Goal: Task Accomplishment & Management: Manage account settings

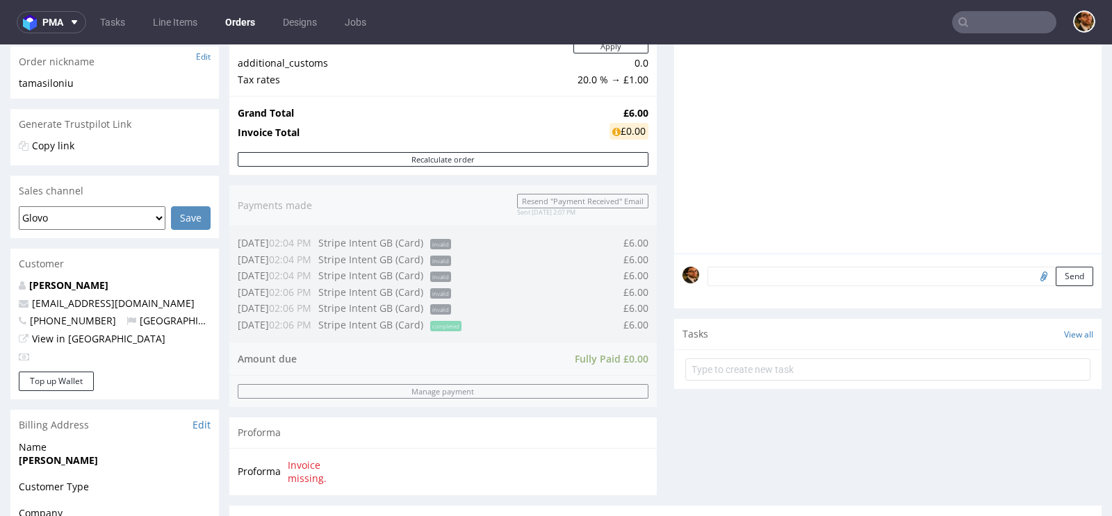
scroll to position [540, 0]
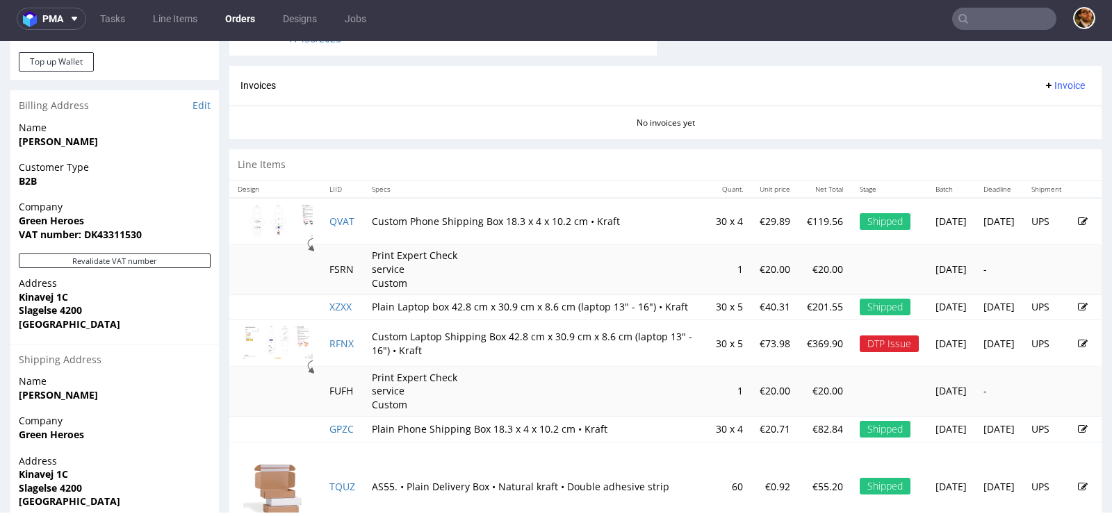
scroll to position [679, 0]
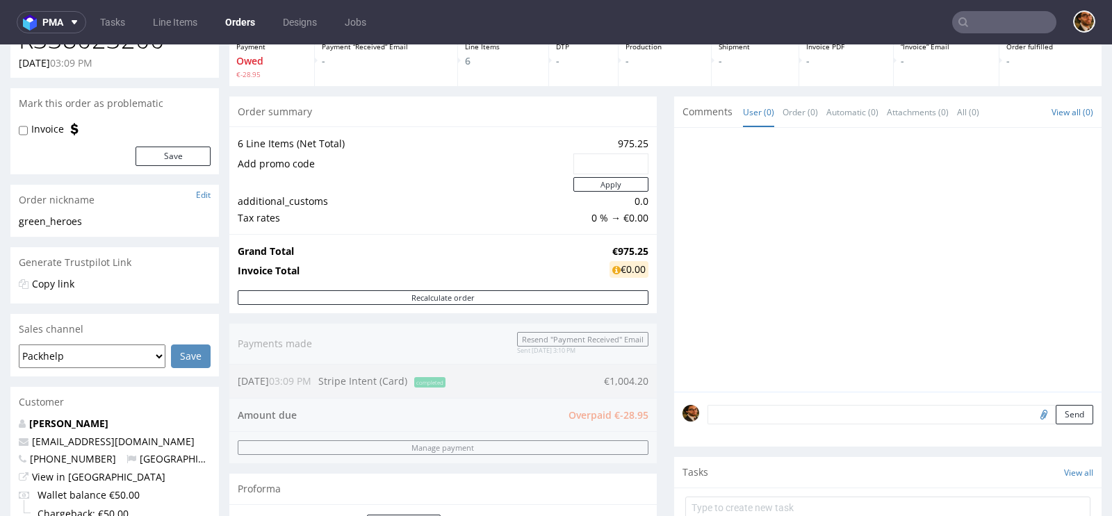
scroll to position [109, 0]
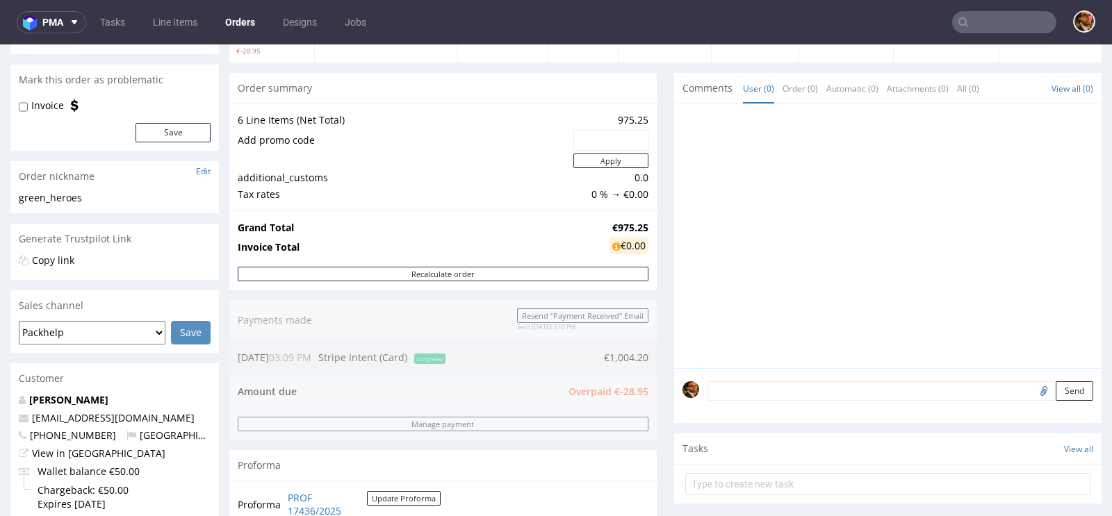
drag, startPoint x: 641, startPoint y: 391, endPoint x: 618, endPoint y: 391, distance: 23.6
click at [618, 391] on div "Order summary 6 Line Items (Net Total) 975.25 Add promo code Apply additional_c…" at bounding box center [442, 305] width 427 height 465
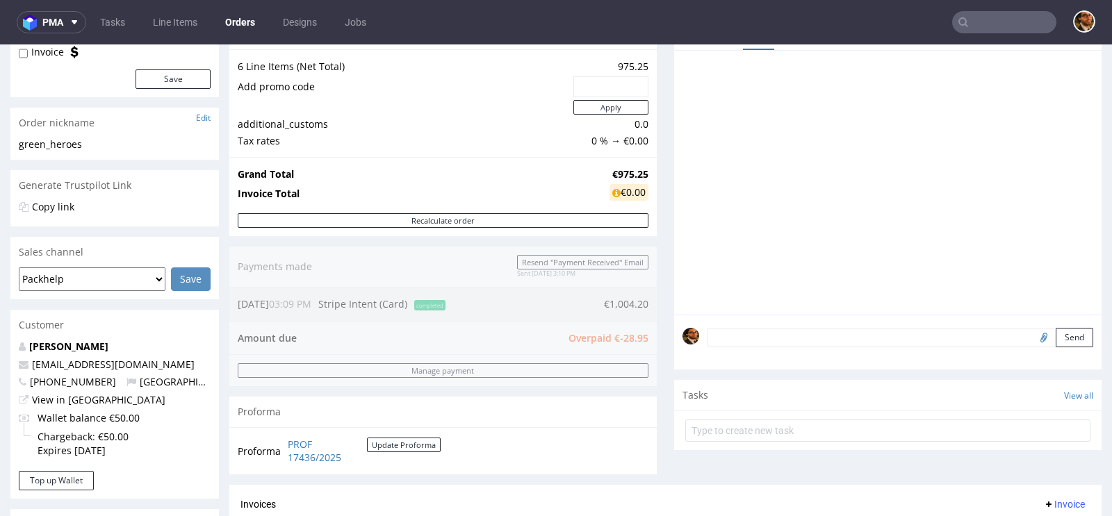
scroll to position [163, 0]
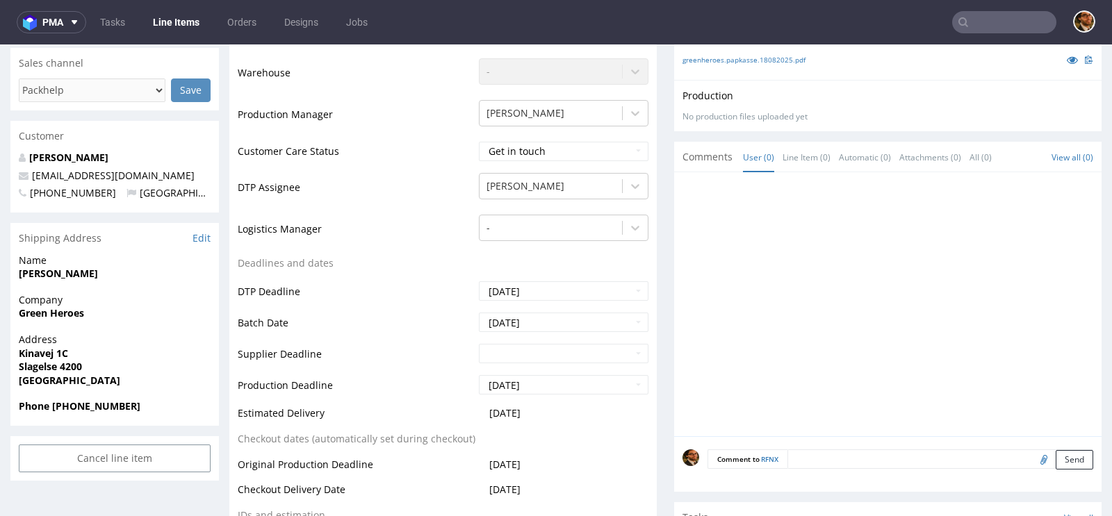
scroll to position [643, 0]
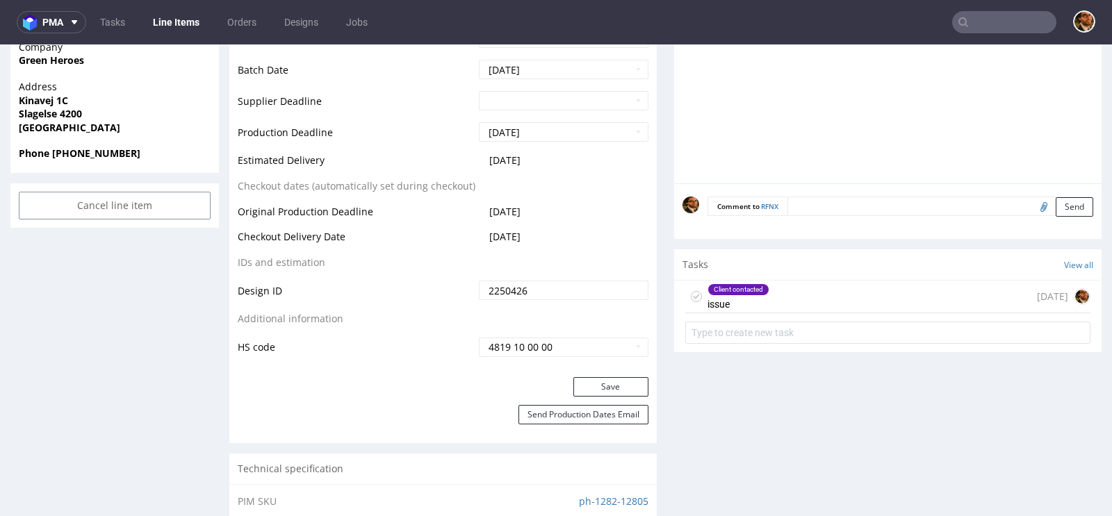
click at [815, 292] on div "Client contacted issue 8 days ago" at bounding box center [887, 297] width 405 height 33
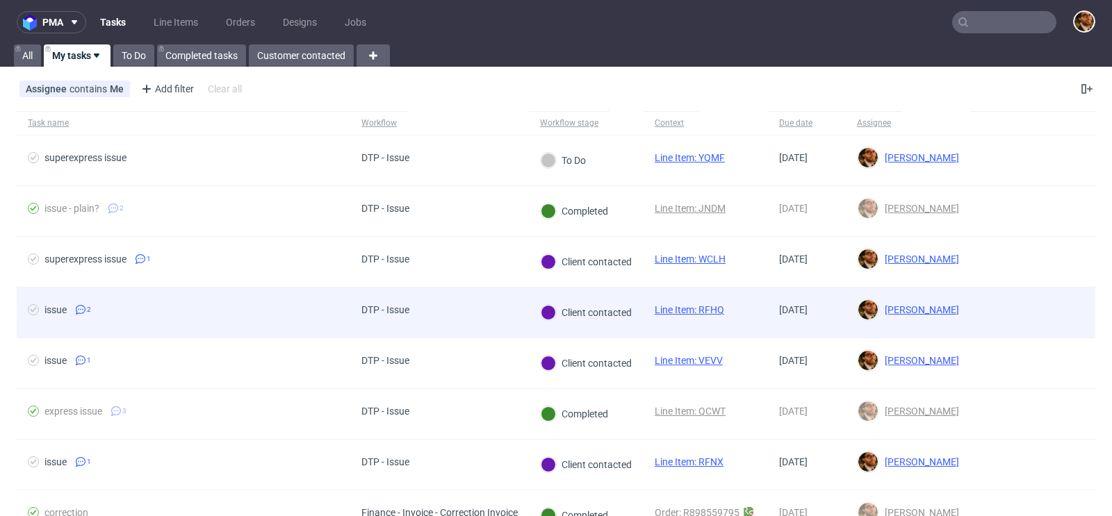
click at [1027, 304] on div at bounding box center [1032, 313] width 125 height 50
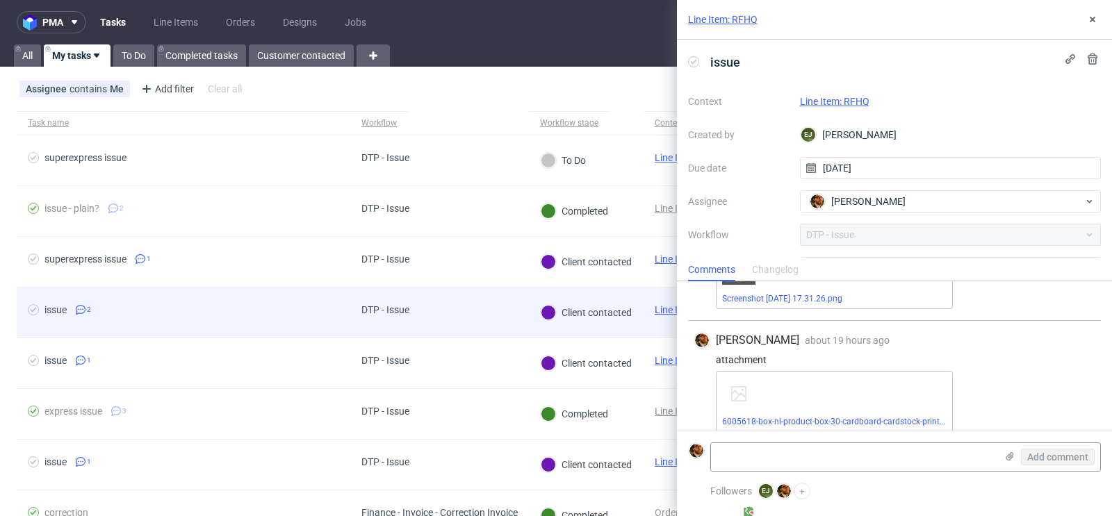
scroll to position [94, 0]
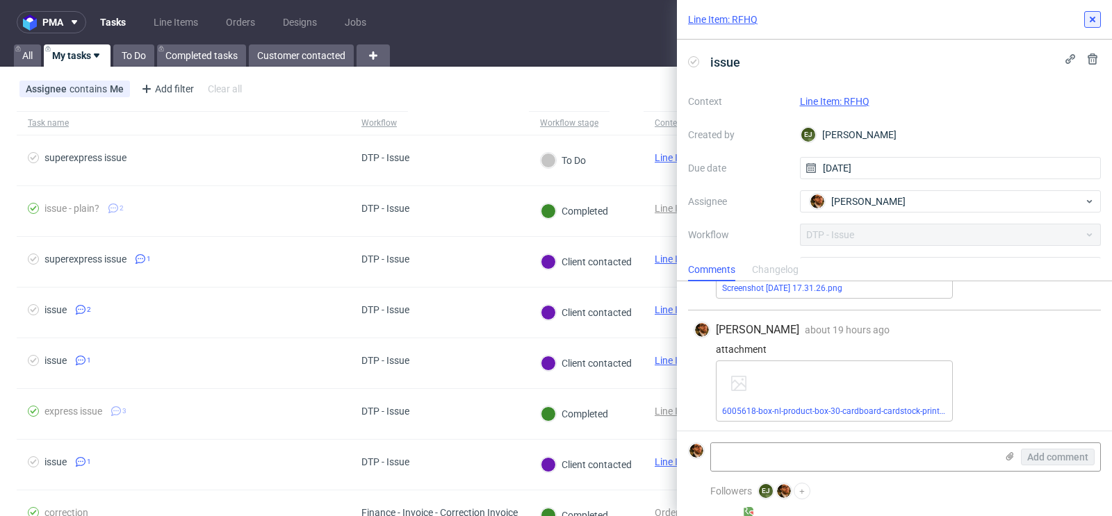
click at [1094, 22] on icon at bounding box center [1092, 19] width 11 height 11
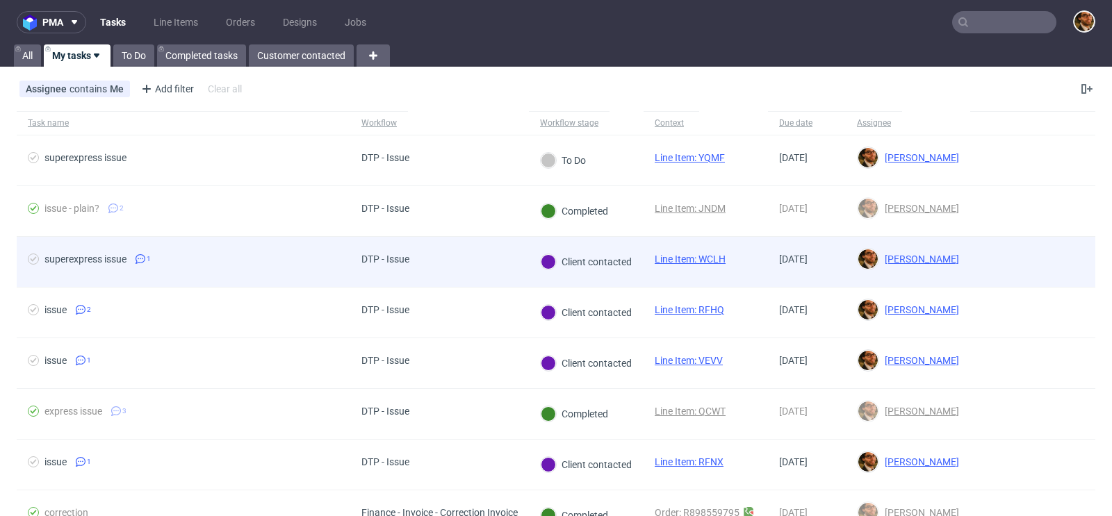
click at [1047, 256] on div at bounding box center [1032, 262] width 125 height 50
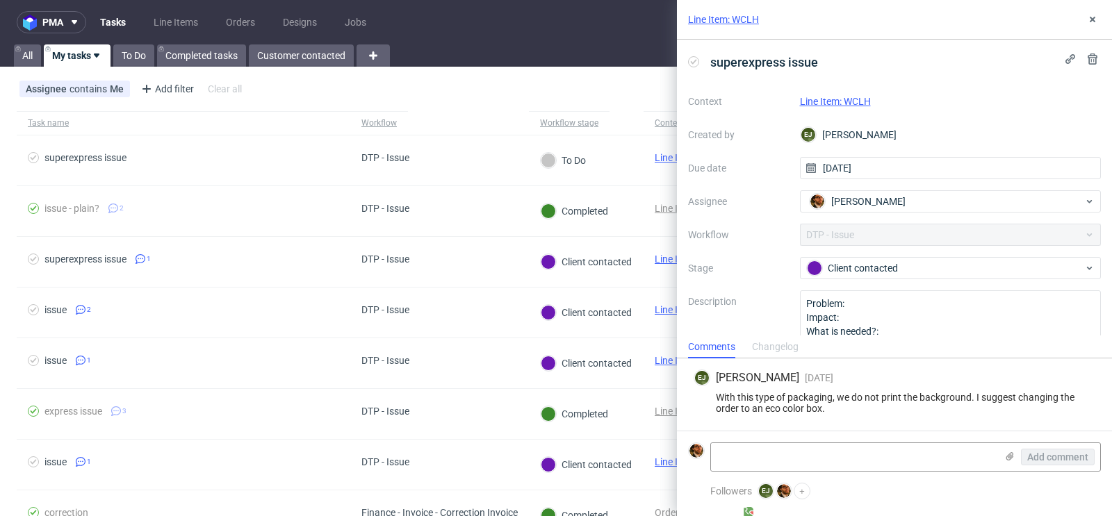
click at [853, 97] on link "Line Item: WCLH" at bounding box center [835, 101] width 71 height 11
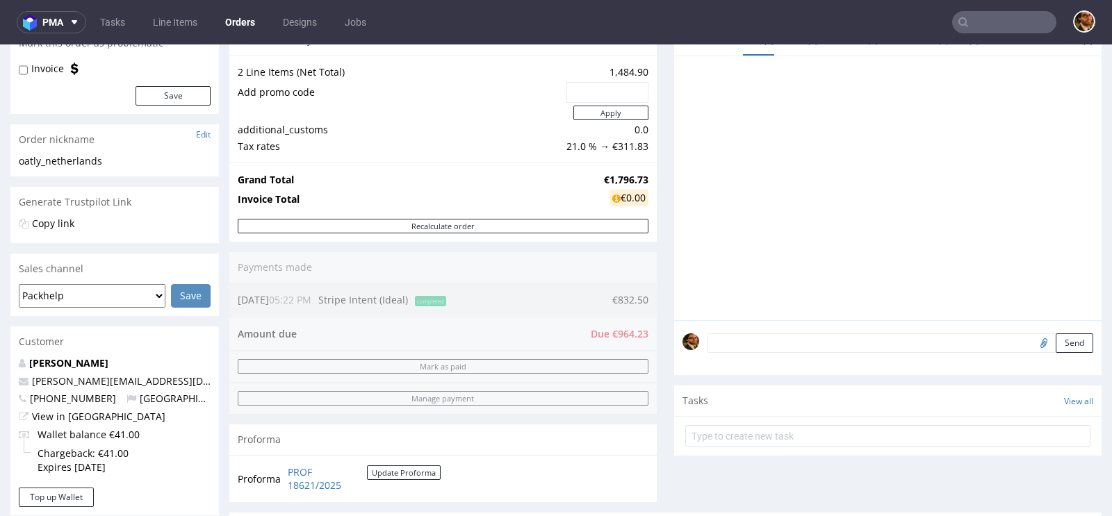
scroll to position [140, 0]
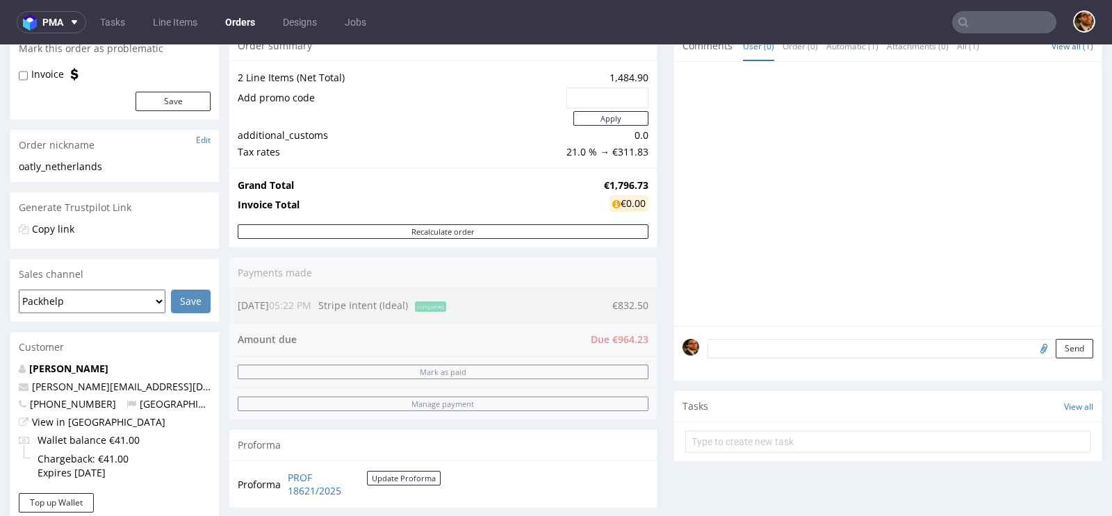
click at [587, 306] on div "Order summary 2 Line Items (Net Total) 1,484.90 Add promo code Apply additional…" at bounding box center [442, 275] width 427 height 488
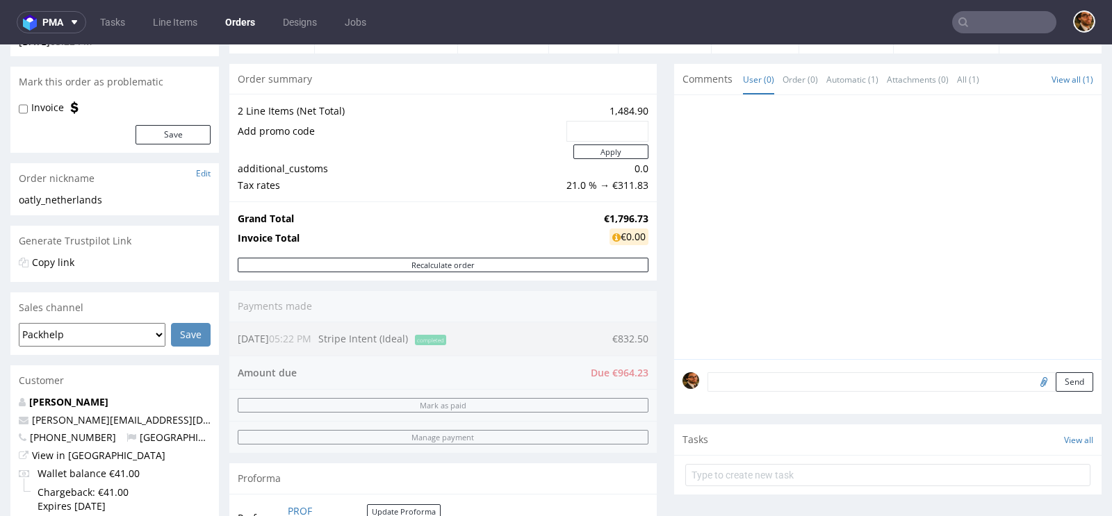
scroll to position [129, 0]
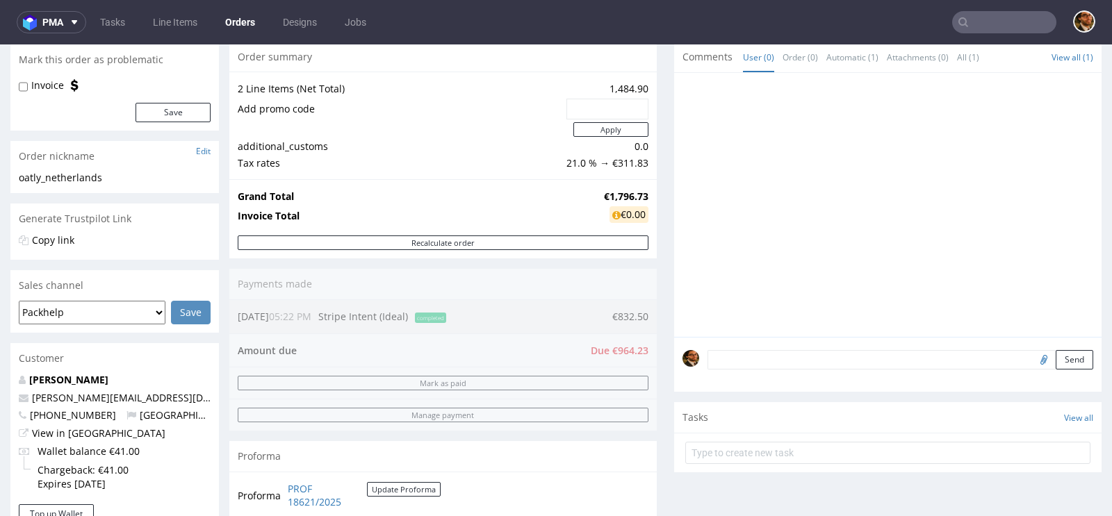
drag, startPoint x: 606, startPoint y: 347, endPoint x: 641, endPoint y: 347, distance: 35.4
click at [641, 347] on div "Order summary 2 Line Items (Net Total) 1,484.90 Add promo code Apply additional…" at bounding box center [442, 286] width 427 height 488
click at [976, 20] on input "text" at bounding box center [1004, 22] width 104 height 22
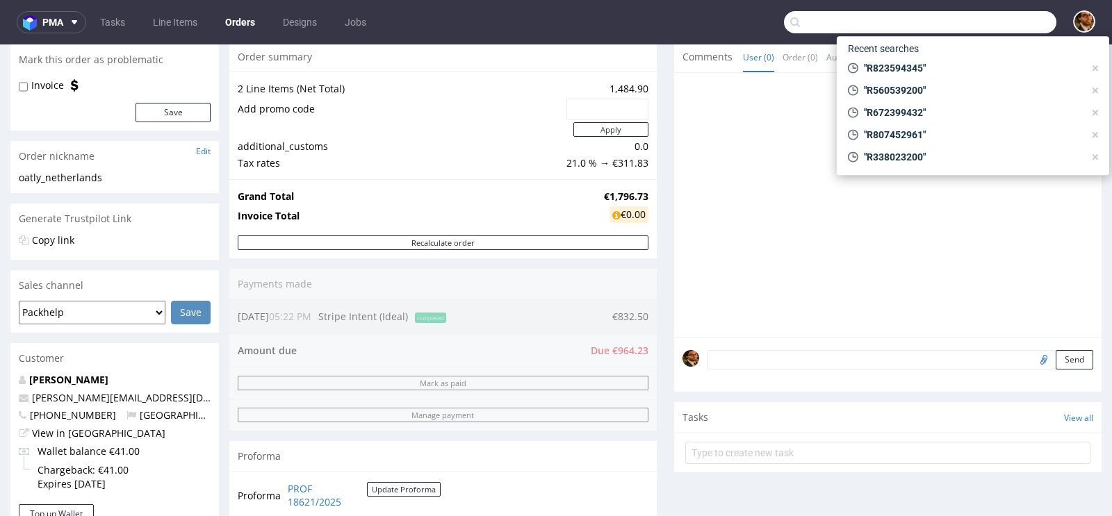
paste input "R338023200"
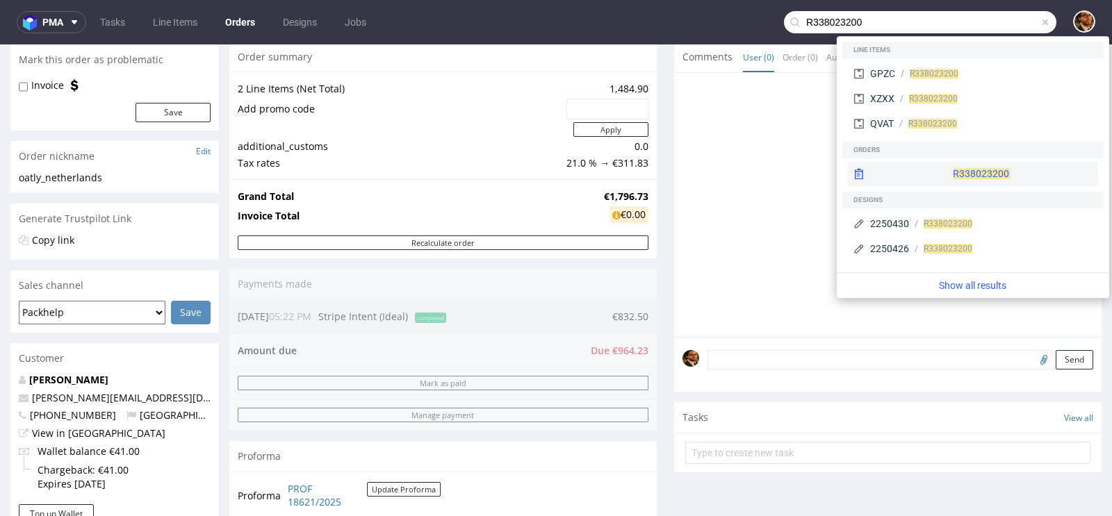
type input "R338023200"
click at [947, 180] on div "R338023200" at bounding box center [973, 173] width 250 height 25
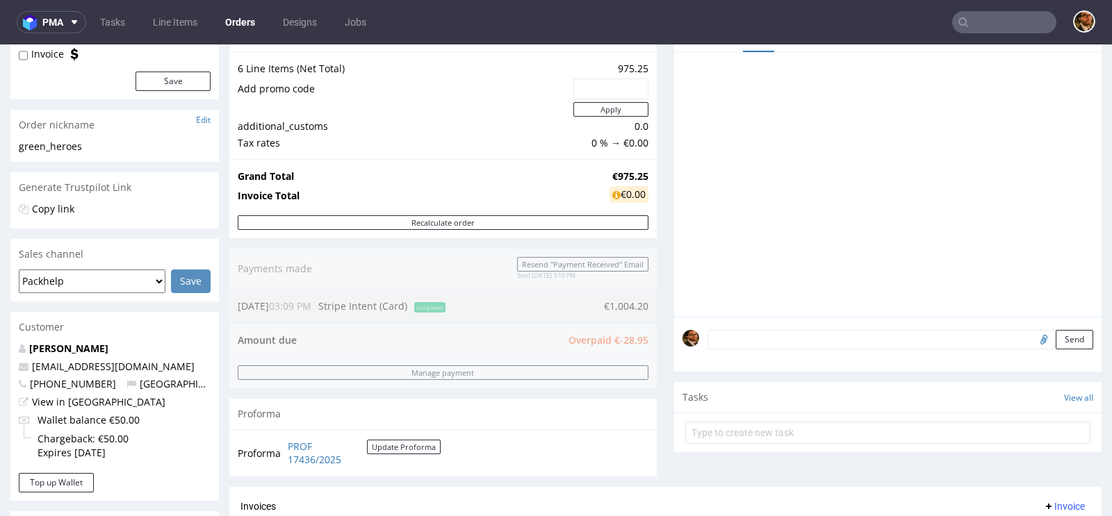
scroll to position [210, 0]
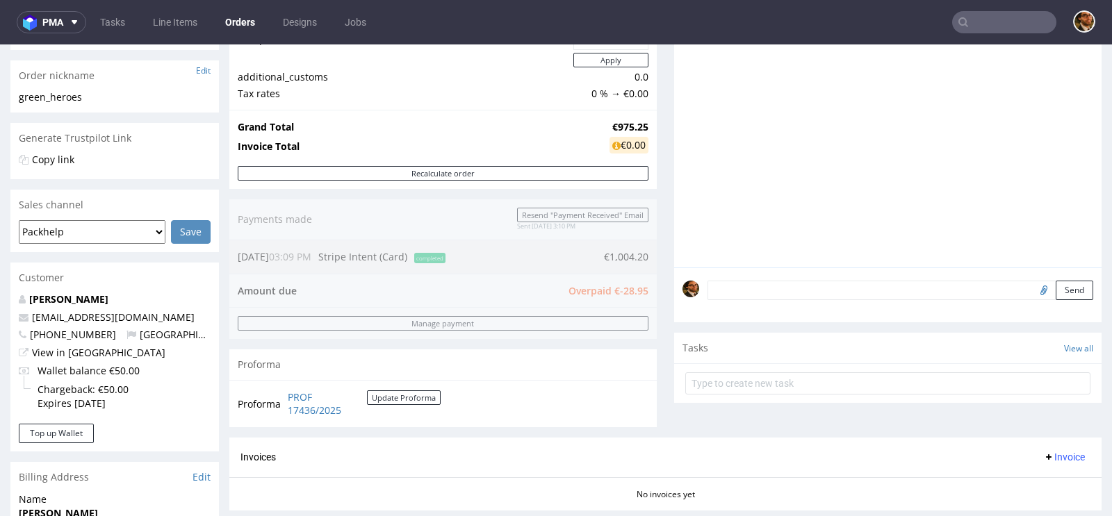
drag, startPoint x: 613, startPoint y: 287, endPoint x: 646, endPoint y: 287, distance: 33.3
click at [646, 287] on div "Order summary 6 Line Items (Net Total) 975.25 Add promo code Apply additional_c…" at bounding box center [442, 204] width 427 height 465
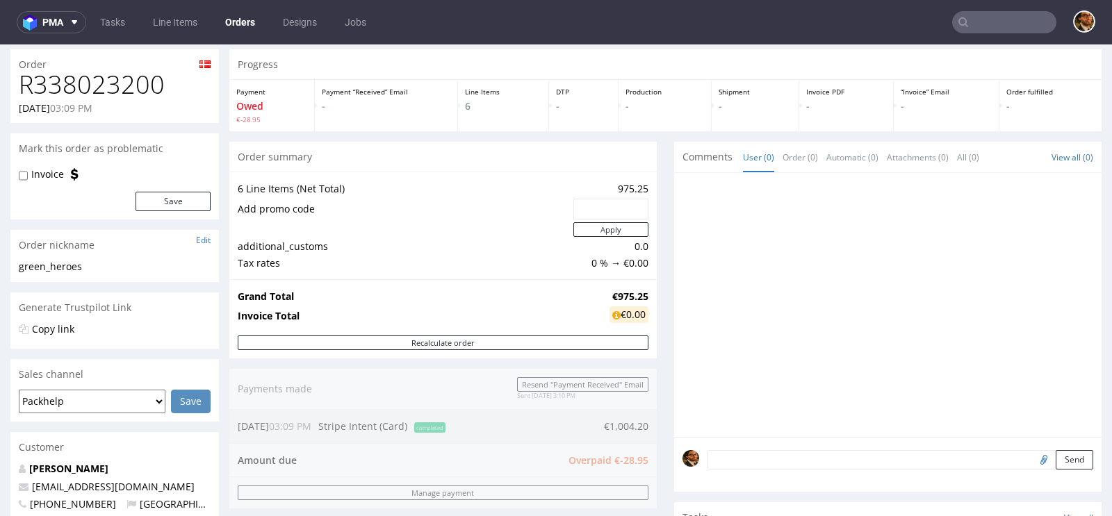
scroll to position [0, 0]
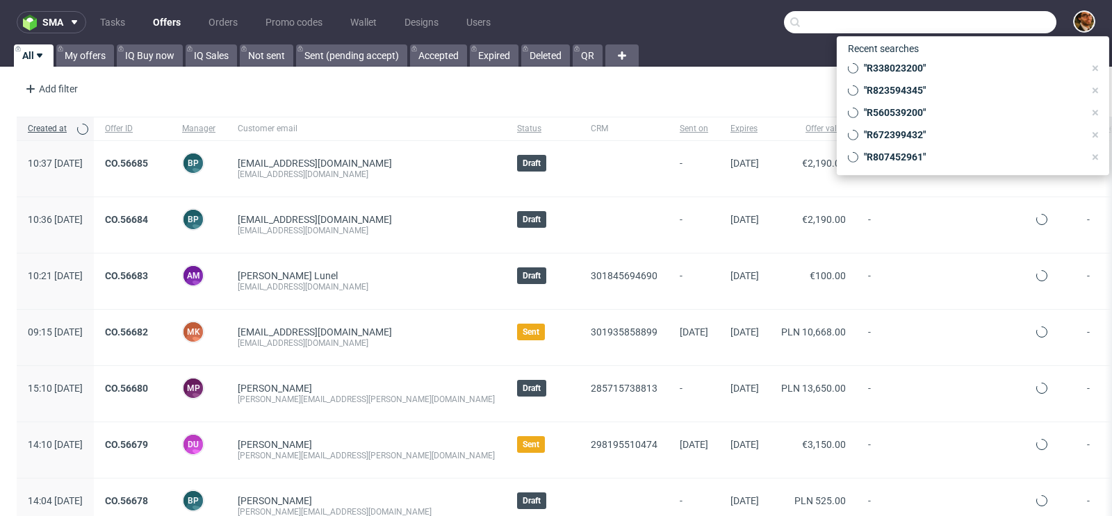
click at [984, 29] on input "text" at bounding box center [920, 22] width 272 height 22
paste input "R309906246"
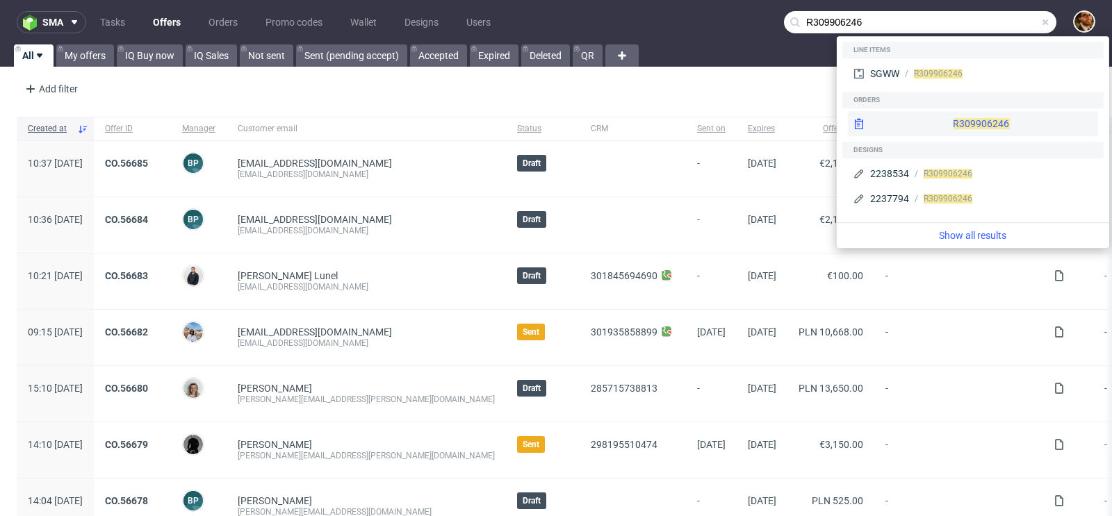
type input "R309906246"
click at [952, 111] on div "R309906246" at bounding box center [973, 123] width 250 height 25
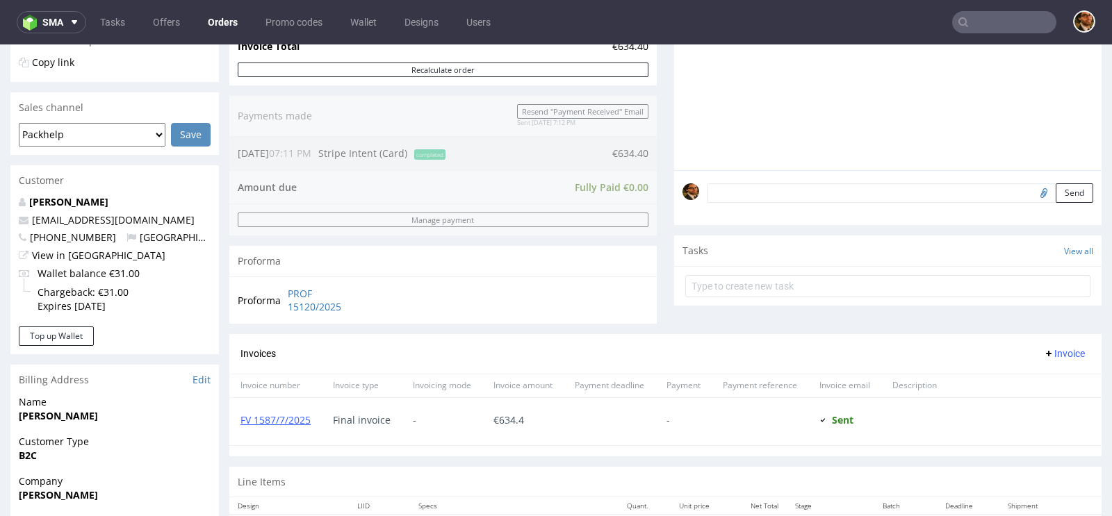
scroll to position [592, 0]
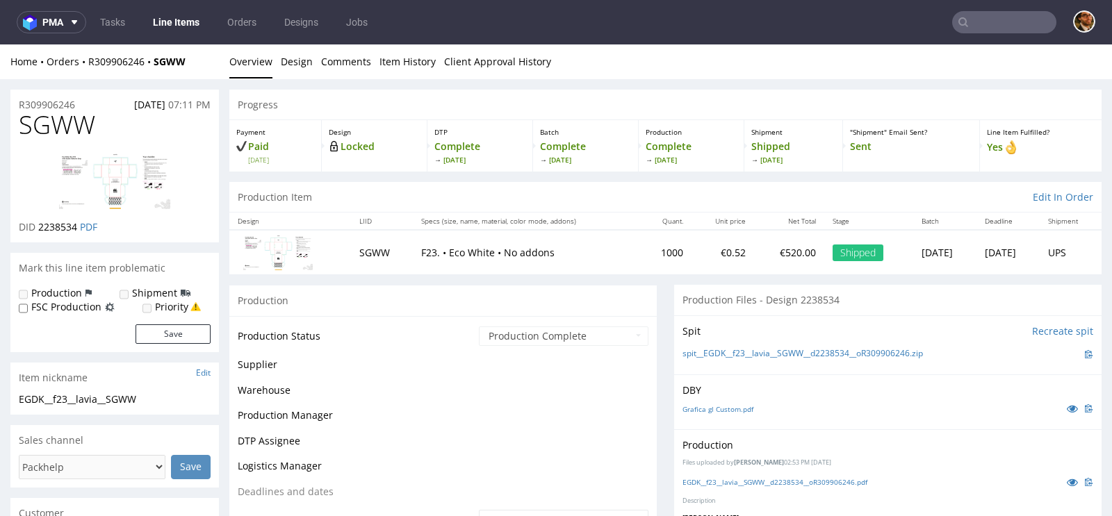
scroll to position [253, 0]
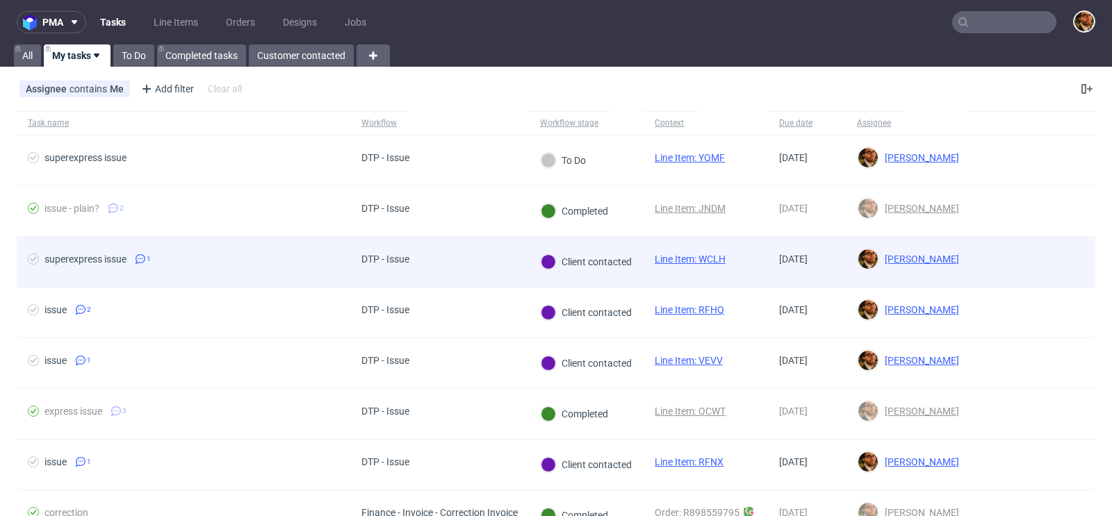
scroll to position [75, 0]
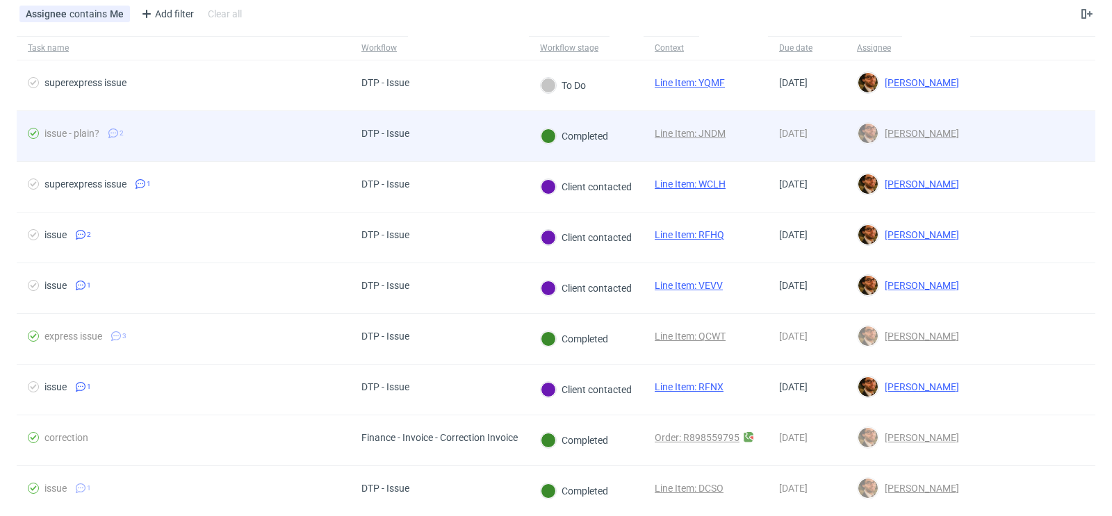
click at [1001, 134] on div at bounding box center [1032, 136] width 125 height 50
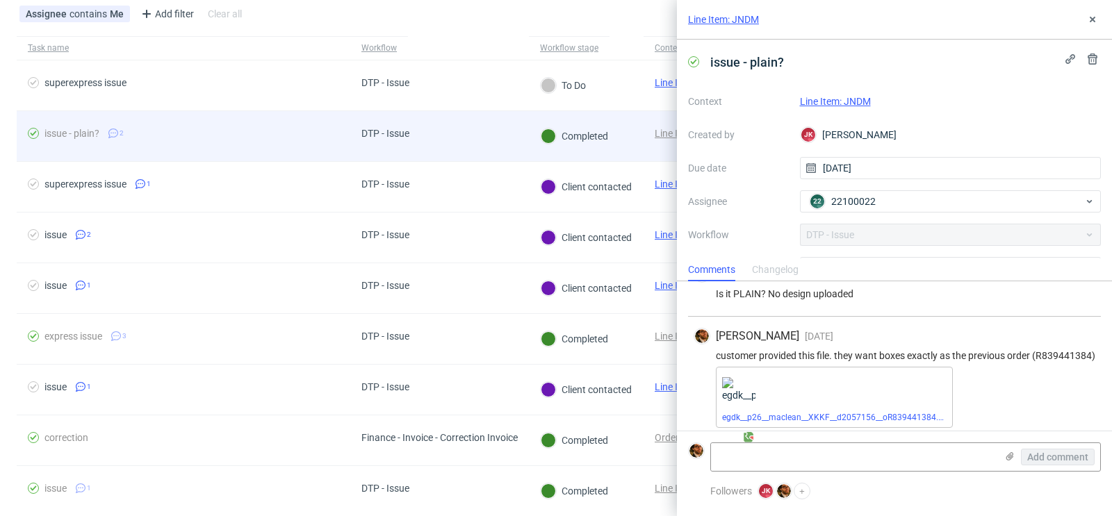
scroll to position [44, 0]
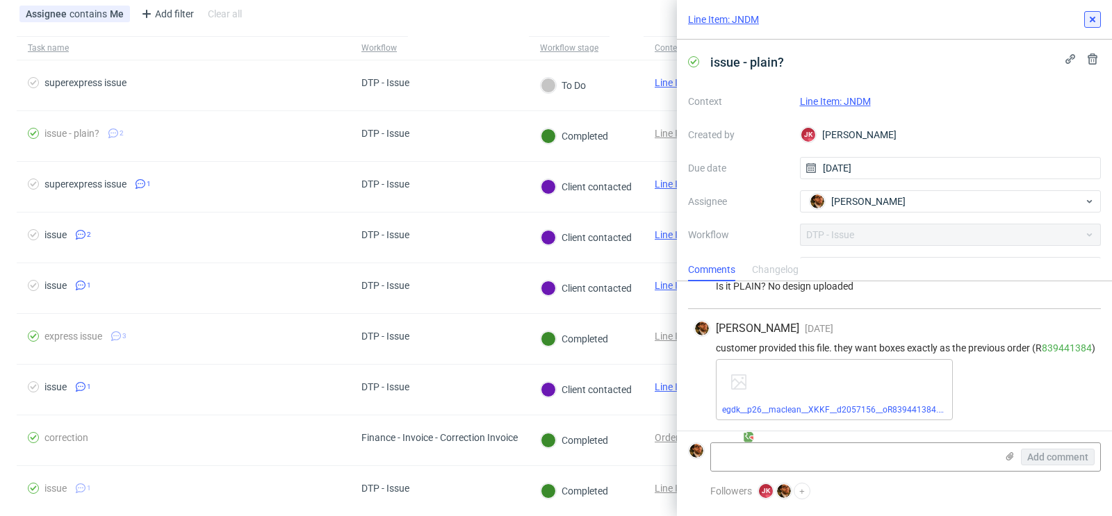
click at [1093, 22] on icon at bounding box center [1092, 19] width 11 height 11
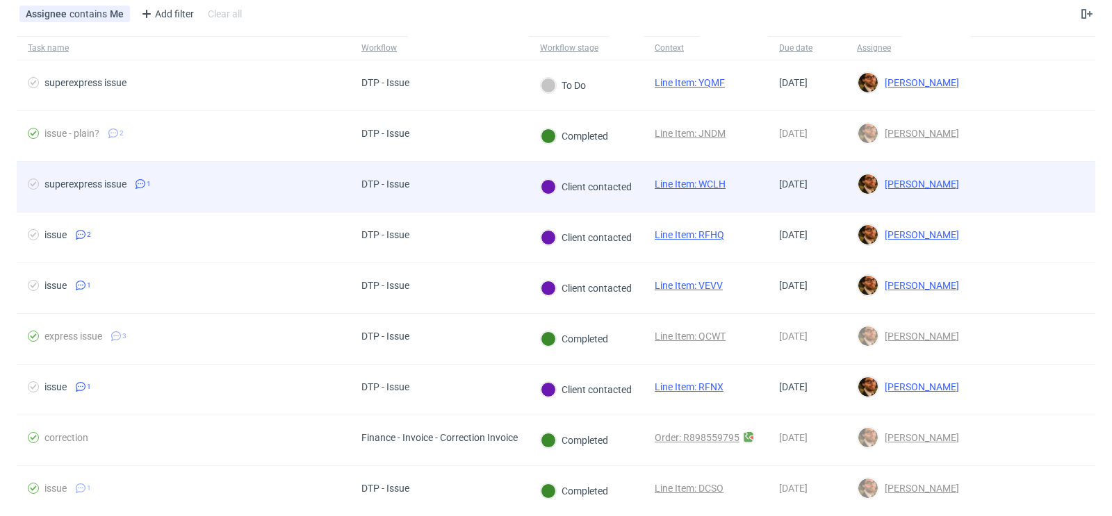
click at [1027, 182] on div at bounding box center [1032, 187] width 125 height 50
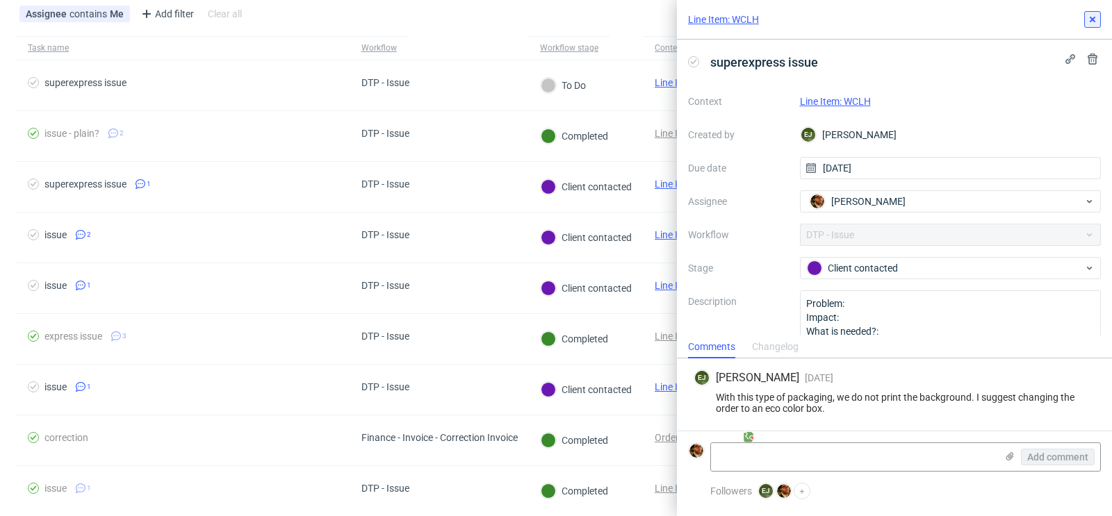
click at [1092, 19] on use at bounding box center [1092, 20] width 6 height 6
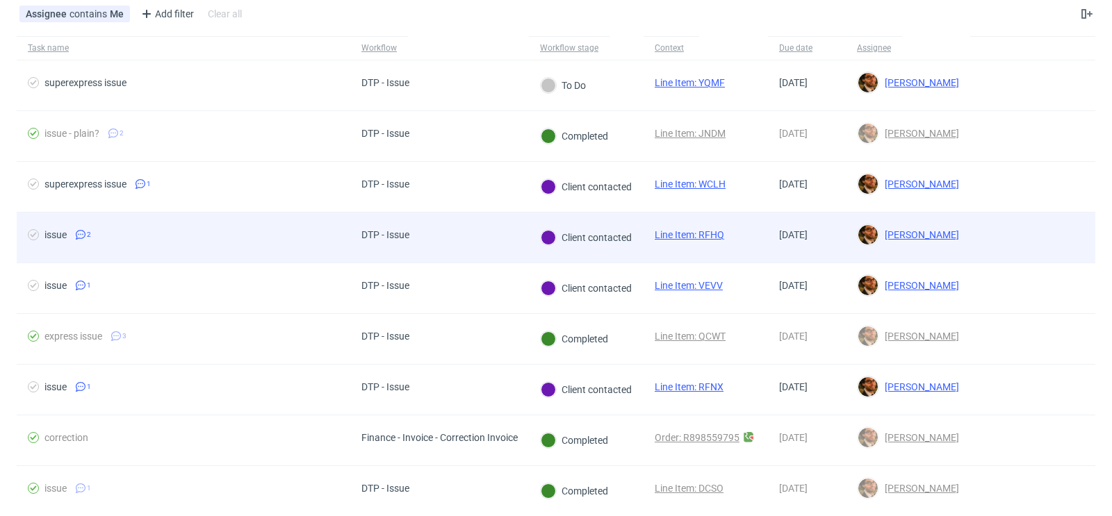
click at [1021, 238] on div at bounding box center [1032, 238] width 125 height 50
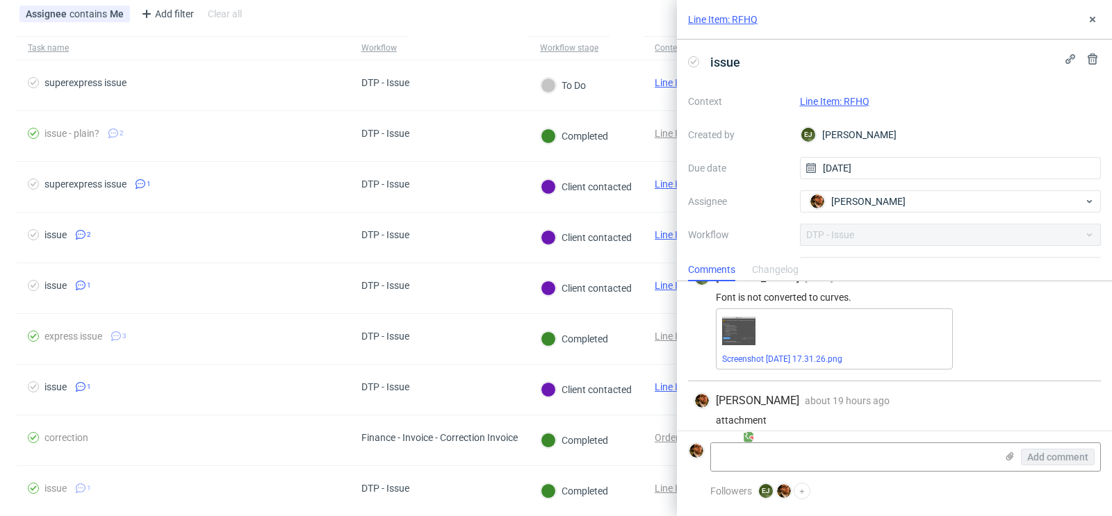
scroll to position [94, 0]
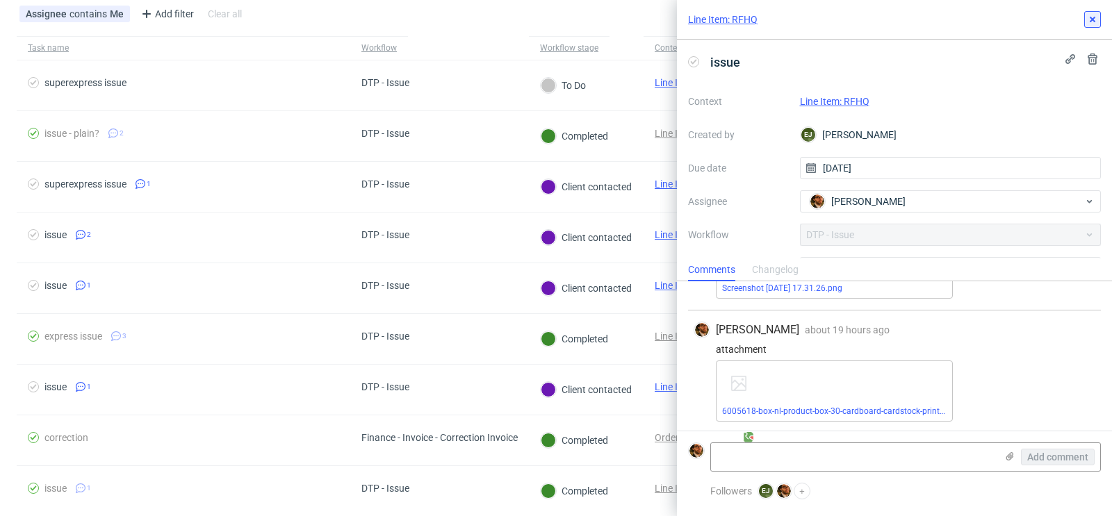
click at [1089, 23] on icon at bounding box center [1092, 19] width 11 height 11
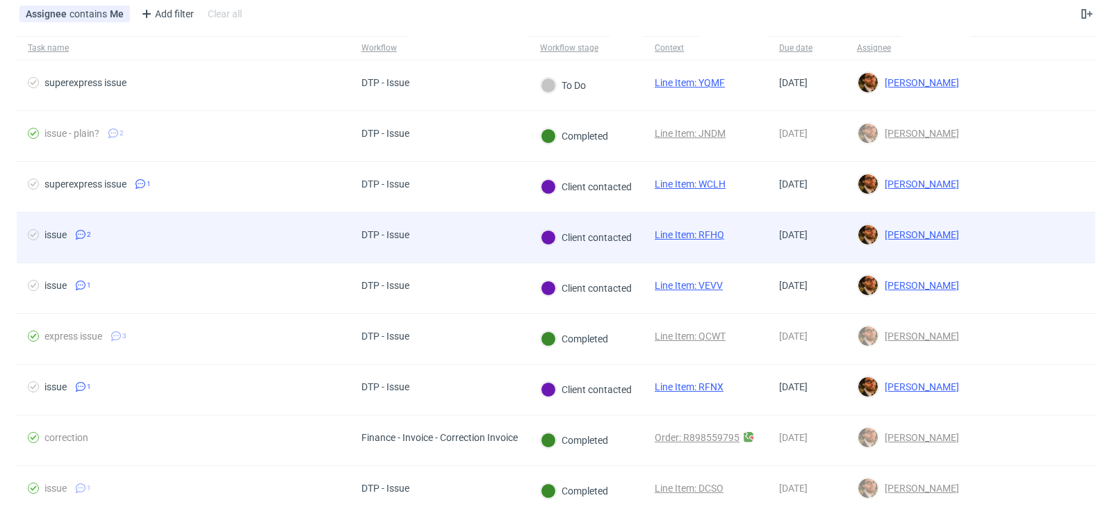
click at [997, 229] on div at bounding box center [1032, 238] width 125 height 50
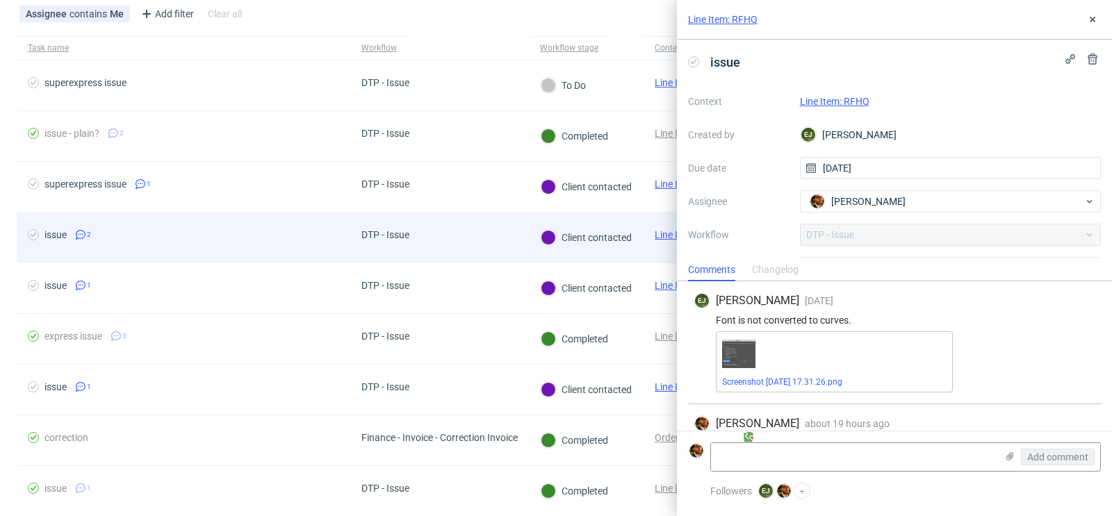
scroll to position [94, 0]
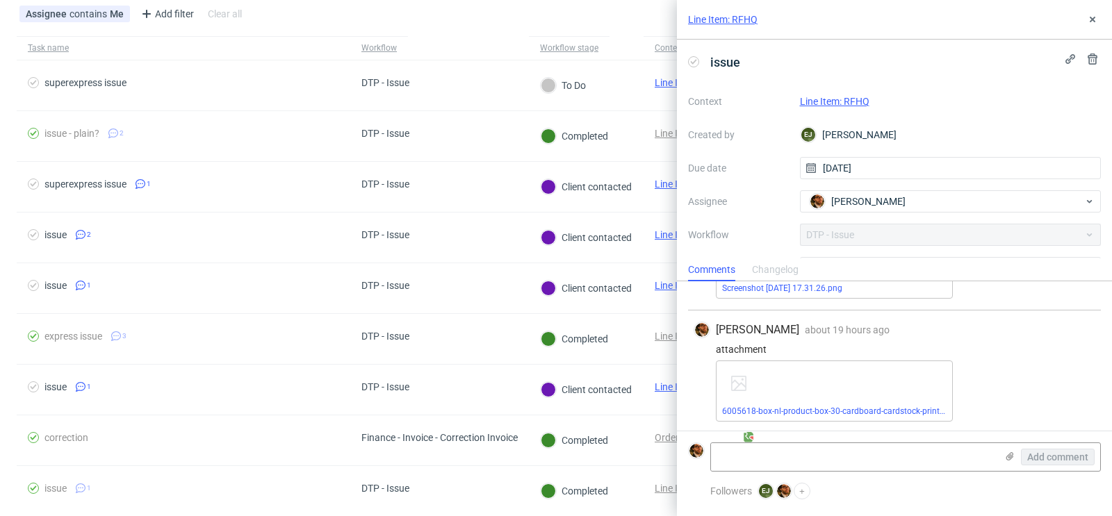
click at [846, 100] on link "Line Item: RFHQ" at bounding box center [834, 101] width 69 height 11
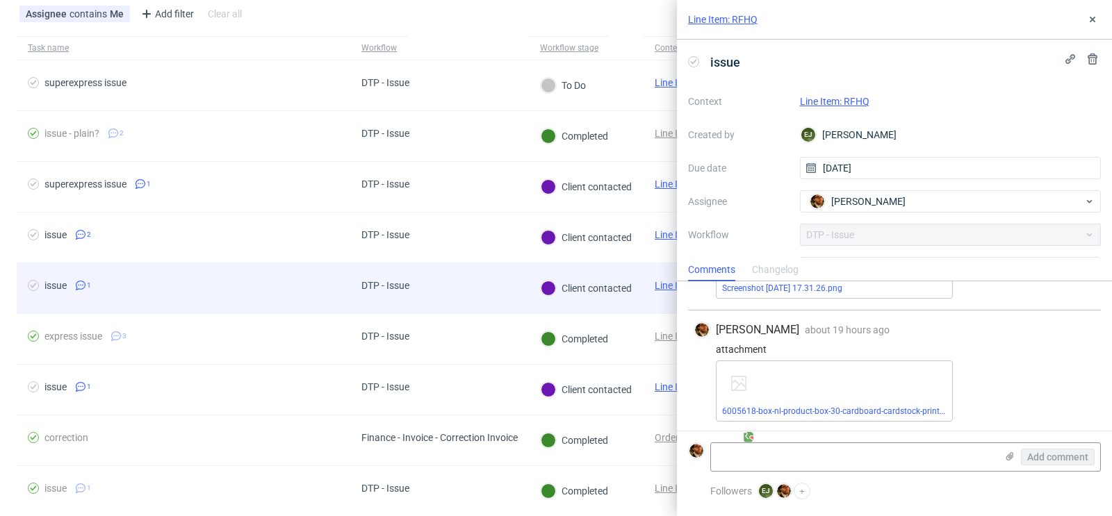
click at [480, 274] on div "DTP - Issue" at bounding box center [439, 288] width 179 height 51
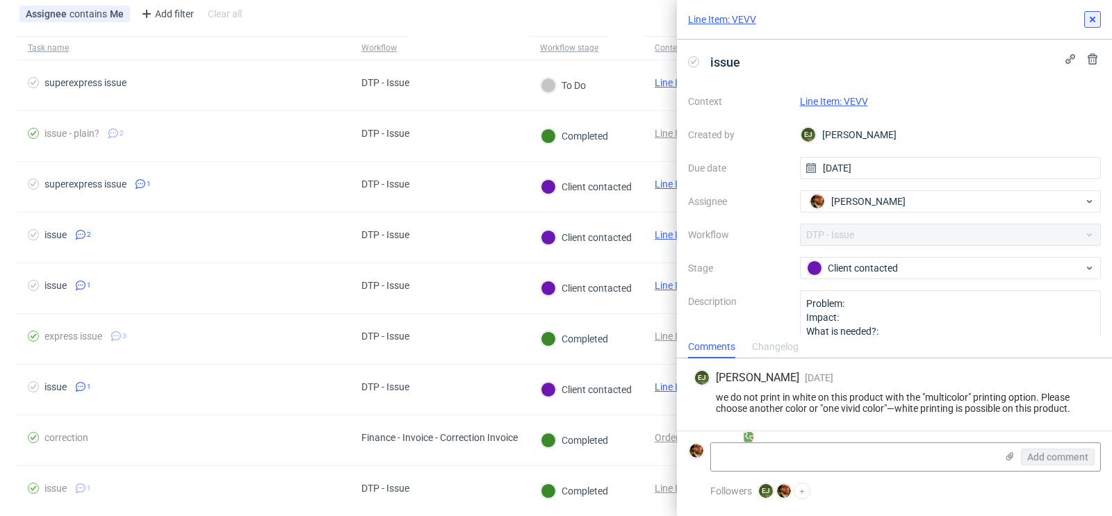
click at [1091, 24] on icon at bounding box center [1092, 19] width 11 height 11
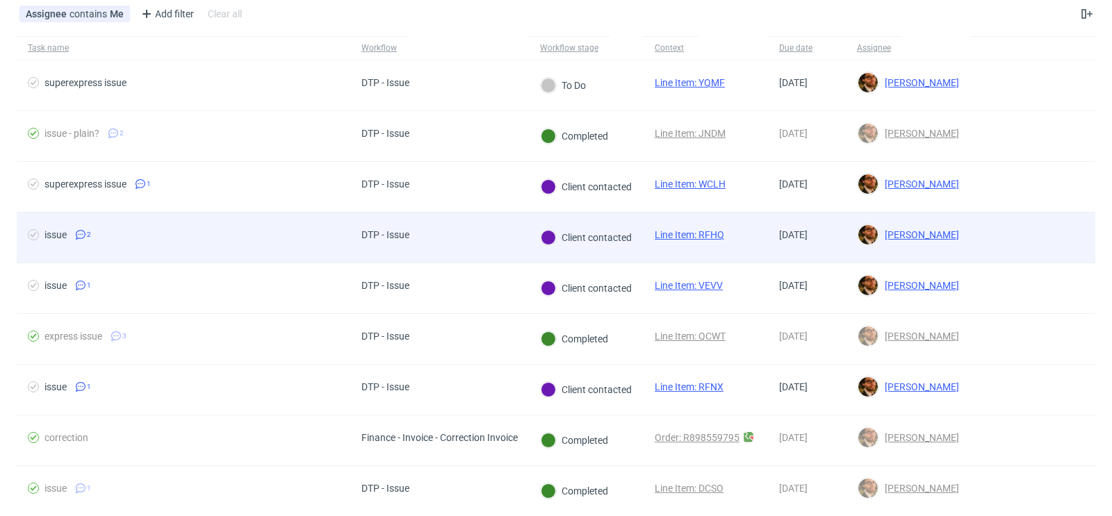
scroll to position [160, 0]
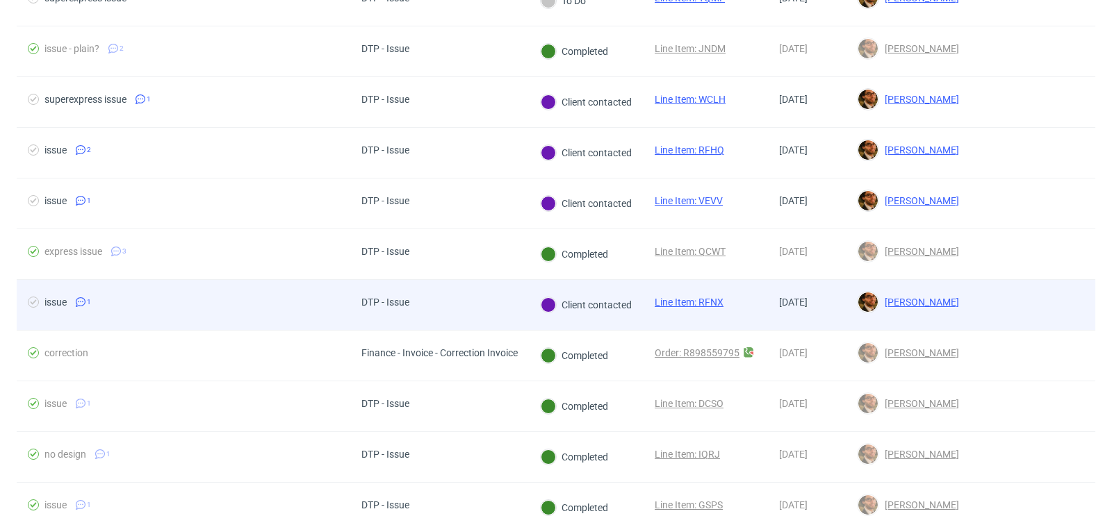
click at [1005, 306] on div at bounding box center [1032, 305] width 125 height 50
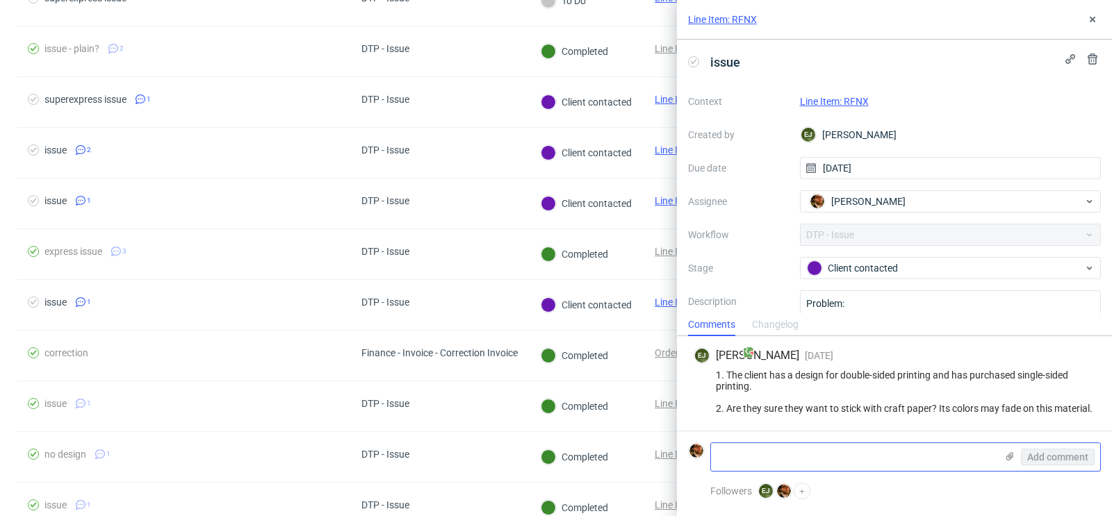
click at [834, 454] on textarea at bounding box center [853, 457] width 285 height 28
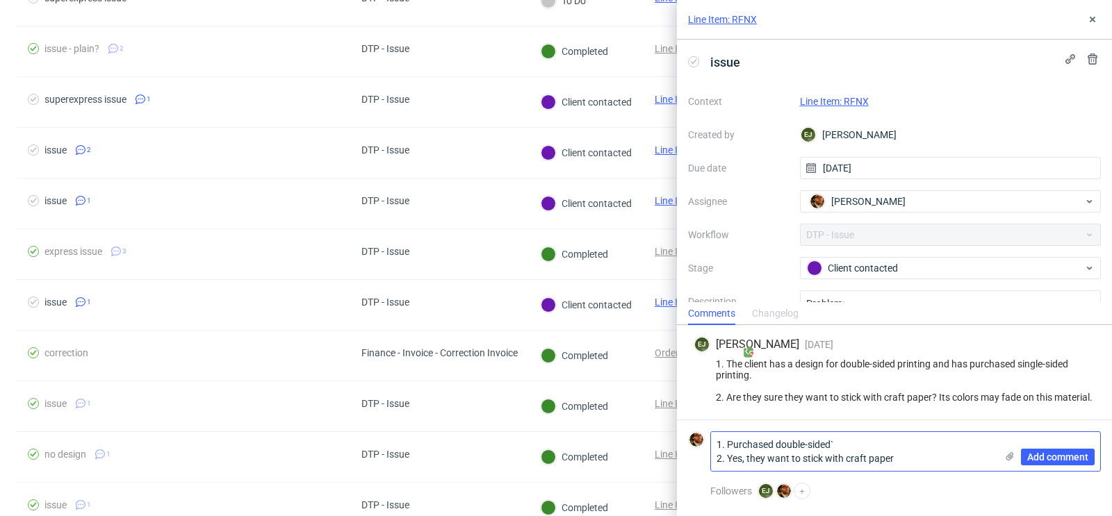
click at [850, 445] on textarea "1. Purchased double-sided` 2. Yes, they want to stick with craft paper" at bounding box center [853, 451] width 285 height 39
type textarea "1. Purchased double-sided`printing 2. Yes, they want to stick with craft paper"
click at [1040, 454] on span "Add comment" at bounding box center [1057, 457] width 61 height 10
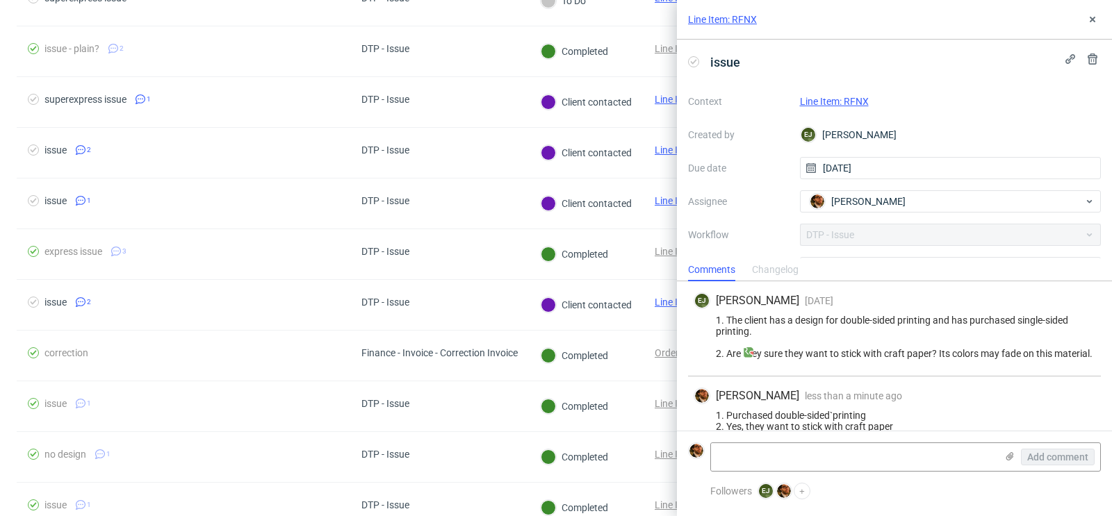
scroll to position [16, 0]
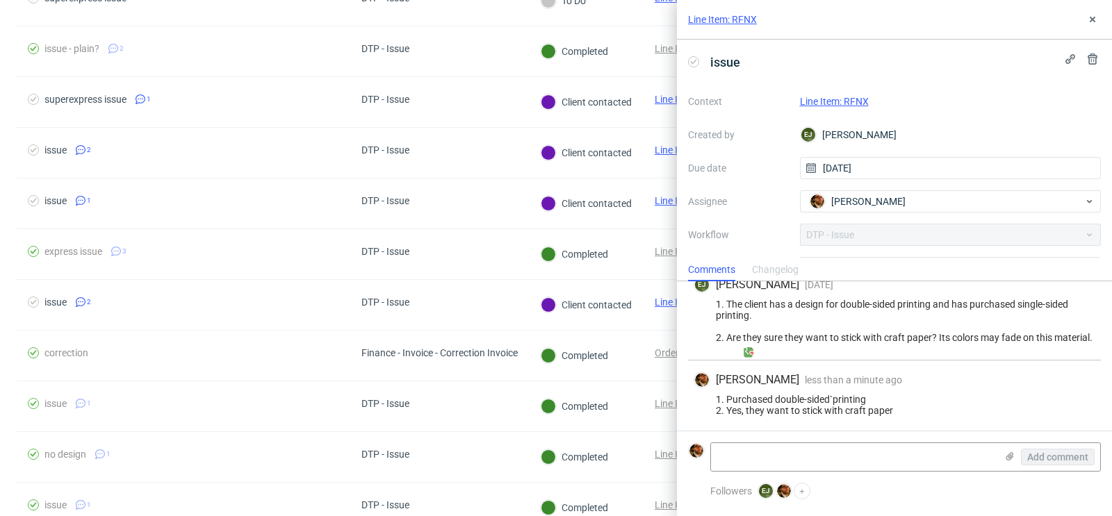
click at [848, 101] on link "Line Item: RFNX" at bounding box center [834, 101] width 69 height 11
click at [1091, 22] on icon at bounding box center [1092, 19] width 11 height 11
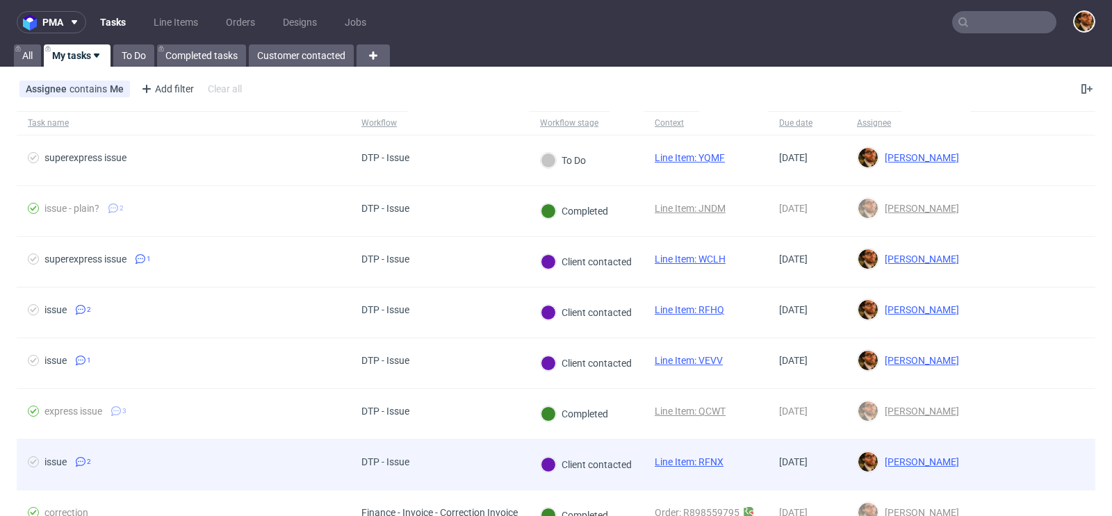
click at [1028, 449] on div at bounding box center [1032, 465] width 125 height 50
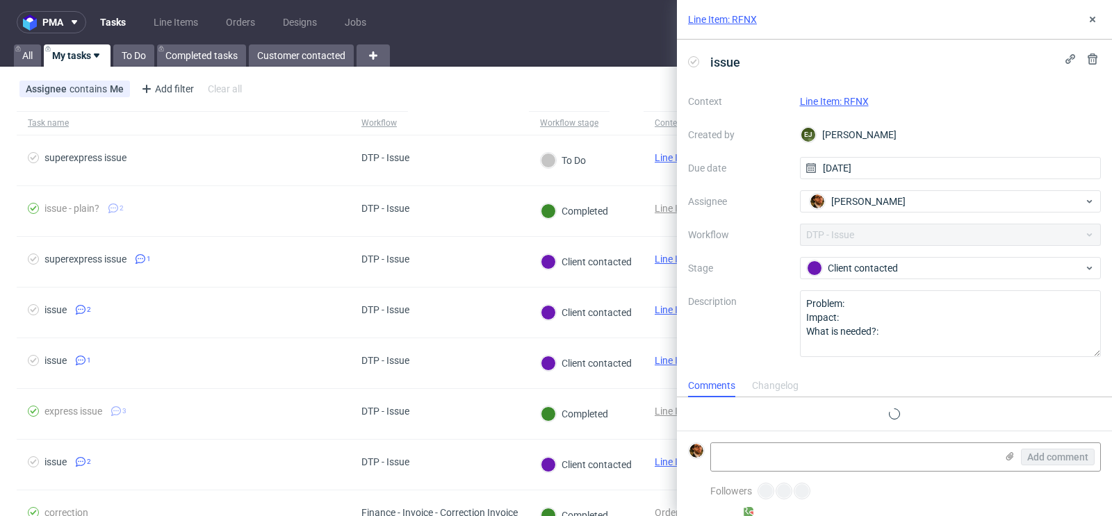
scroll to position [16, 0]
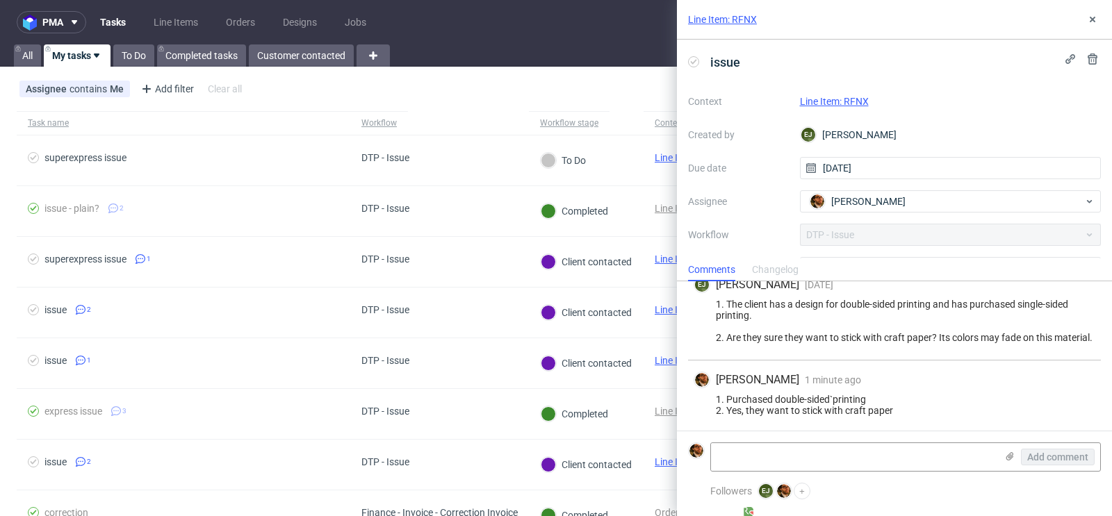
click at [858, 103] on link "Line Item: RFNX" at bounding box center [834, 101] width 69 height 11
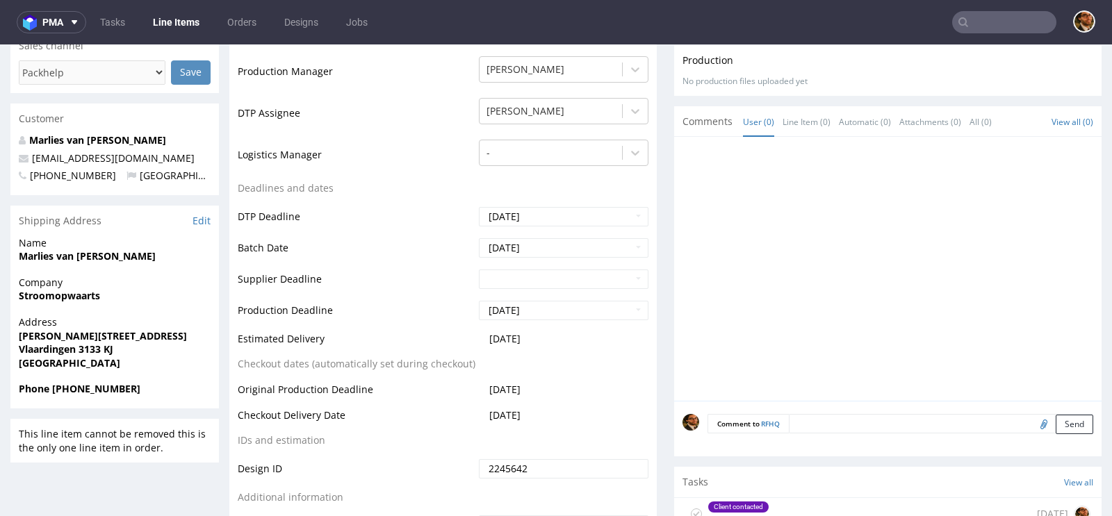
scroll to position [393, 0]
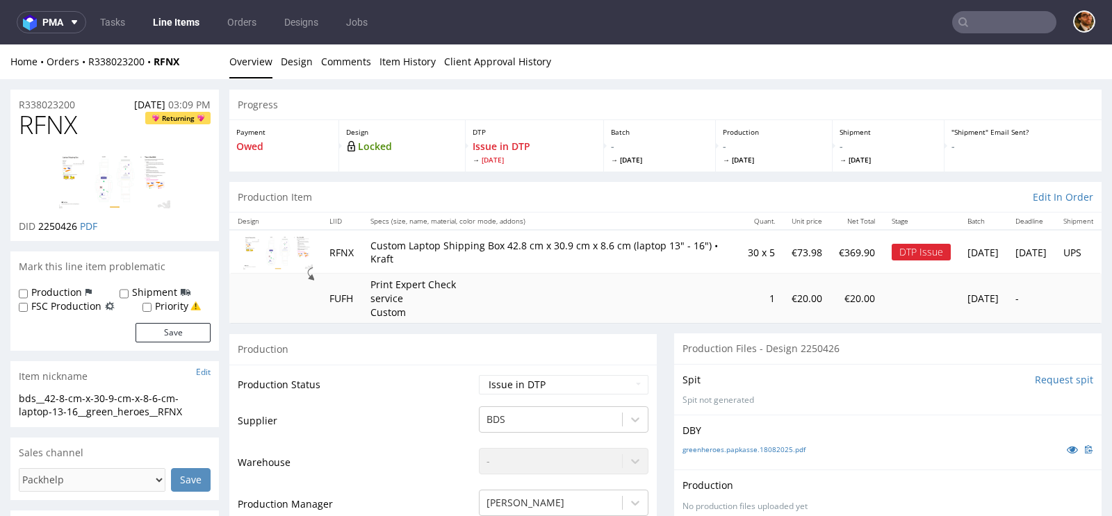
scroll to position [251, 0]
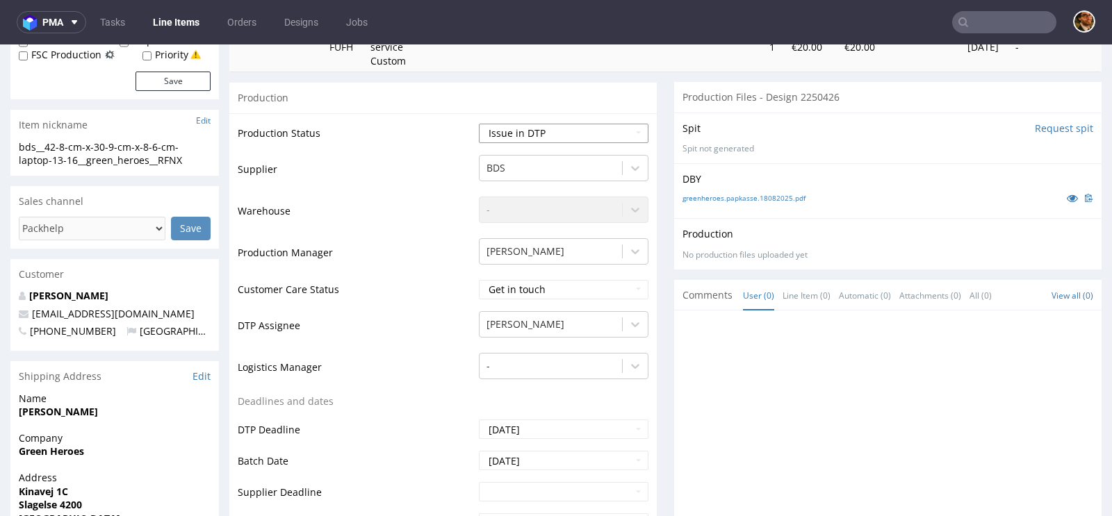
click at [627, 133] on select "Waiting for Artwork Waiting for Diecut Waiting for Mockup Waiting for DTP Waiti…" at bounding box center [564, 133] width 170 height 19
select select "back_for_dtp"
click at [479, 124] on select "Waiting for Artwork Waiting for Diecut Waiting for Mockup Waiting for DTP Waiti…" at bounding box center [564, 133] width 170 height 19
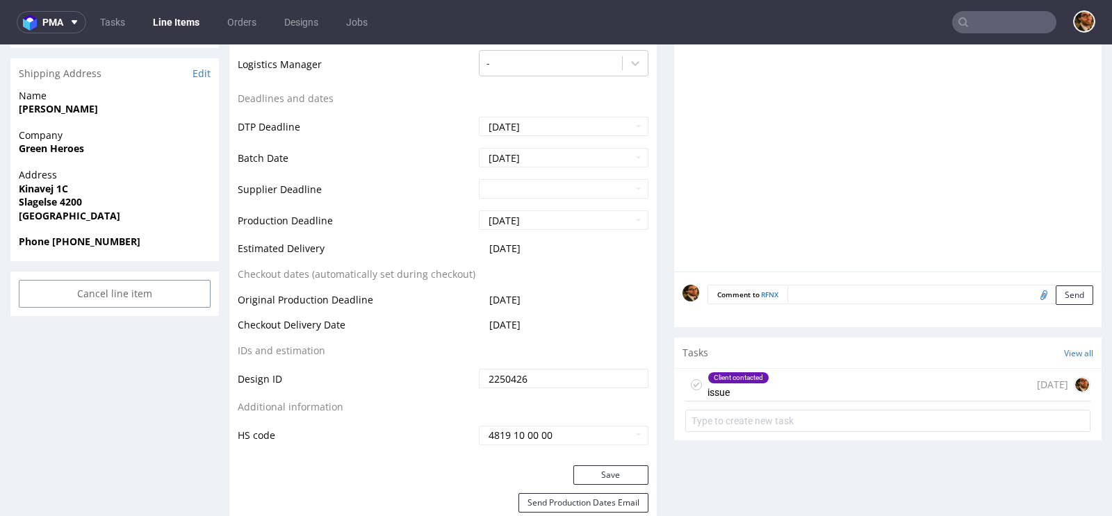
scroll to position [609, 0]
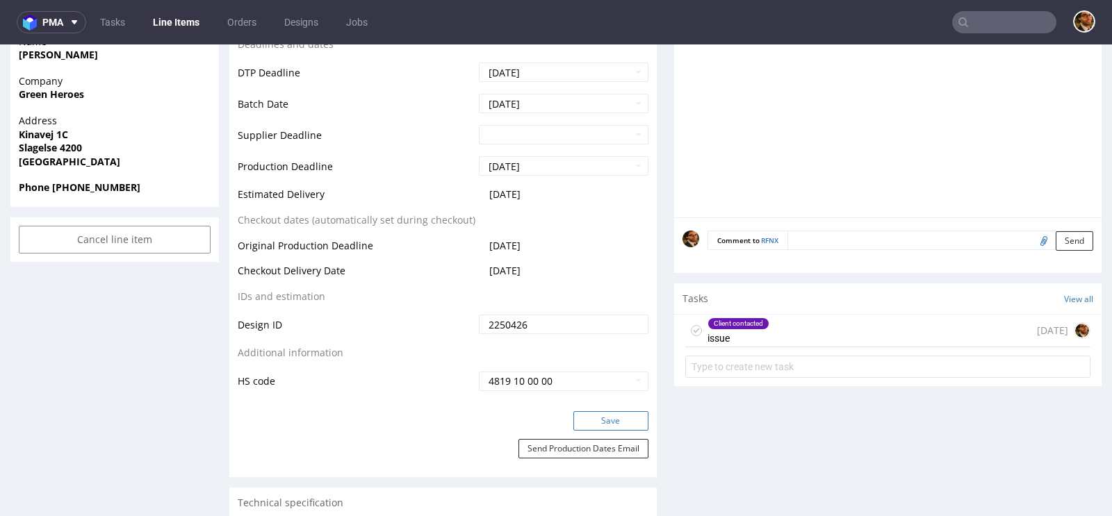
click at [602, 413] on button "Save" at bounding box center [610, 420] width 75 height 19
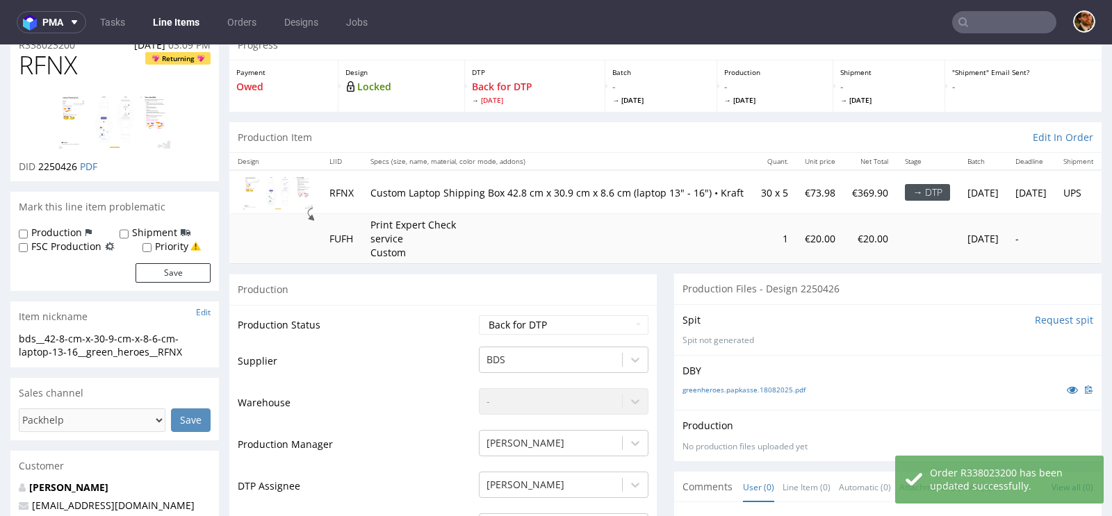
scroll to position [0, 0]
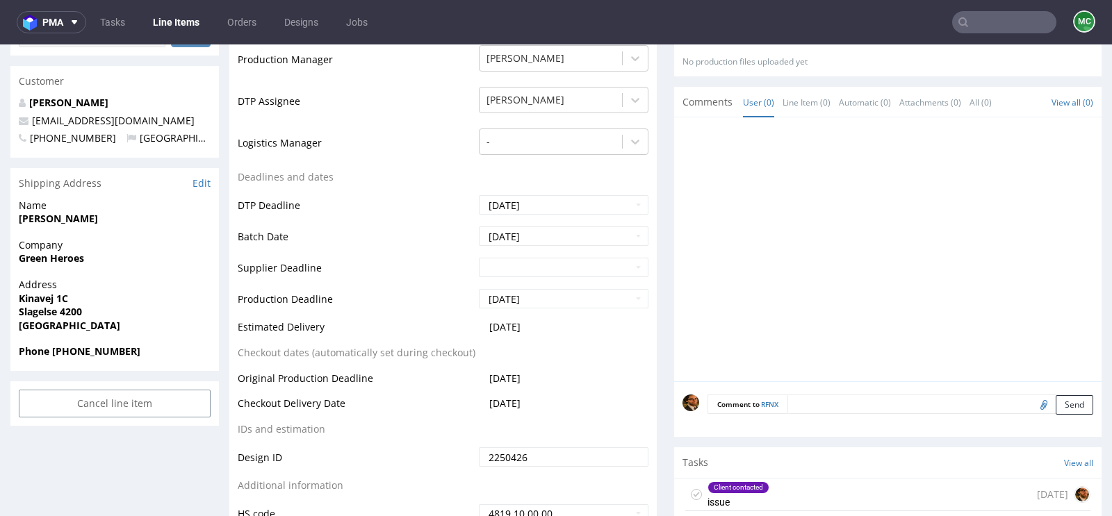
scroll to position [577, 0]
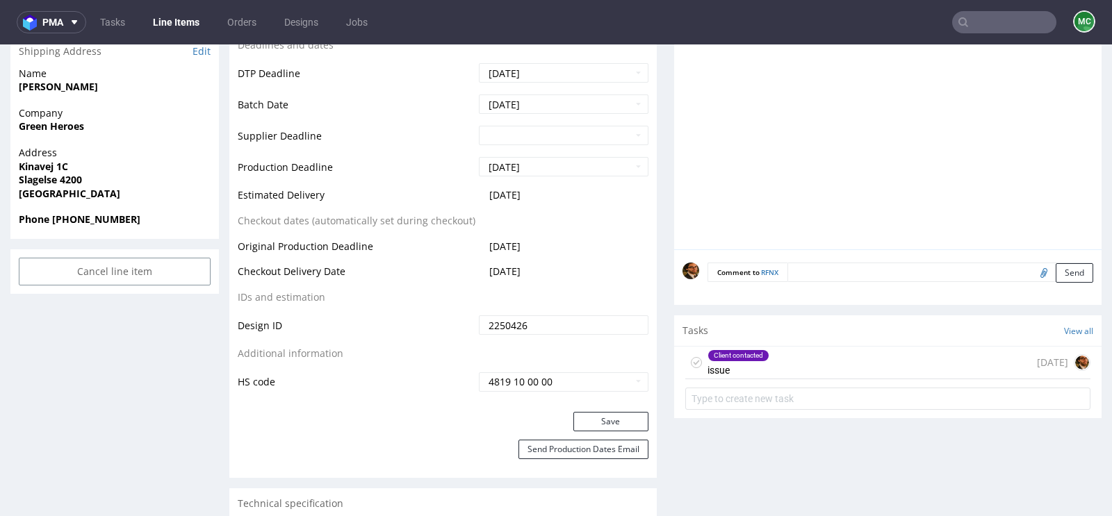
click at [802, 364] on div "Client contacted issue [DATE]" at bounding box center [887, 363] width 405 height 33
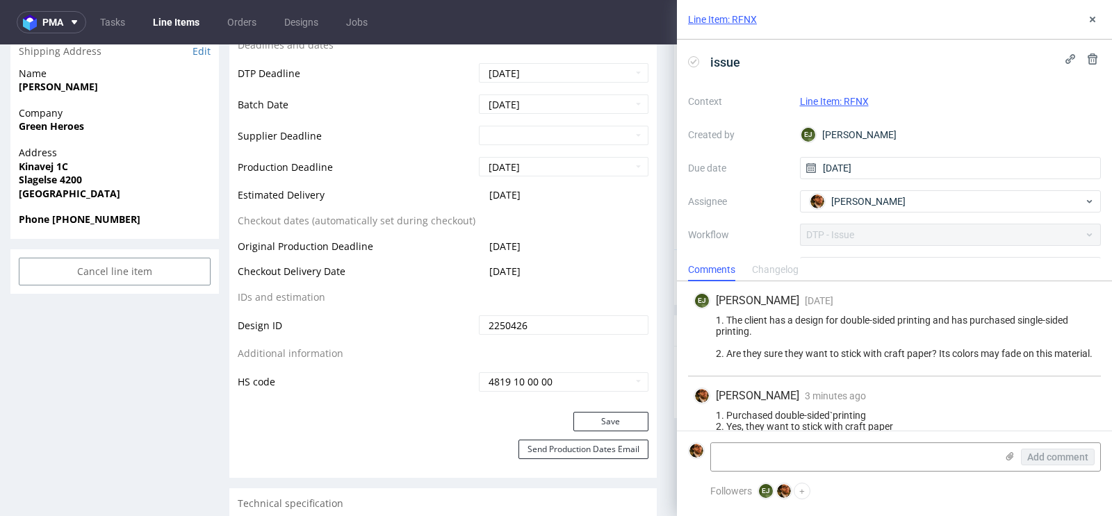
scroll to position [16, 0]
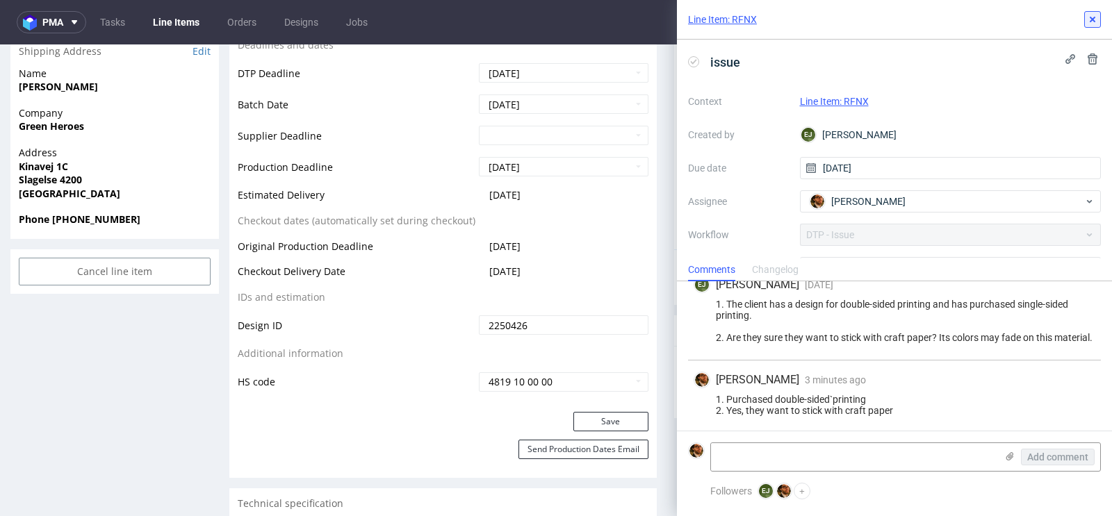
click at [1095, 23] on icon at bounding box center [1092, 19] width 11 height 11
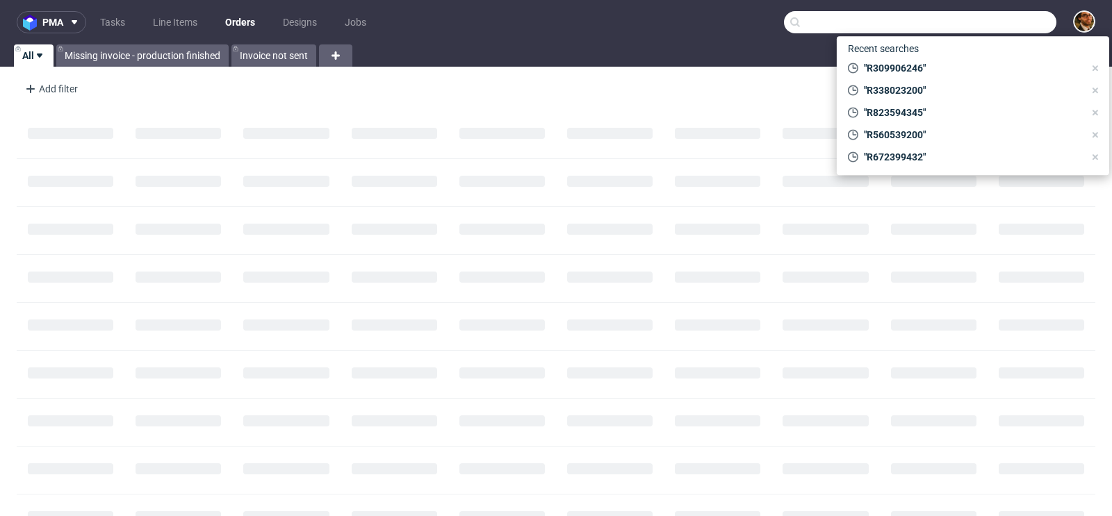
click at [977, 26] on input "text" at bounding box center [920, 22] width 272 height 22
paste input "R020555205"
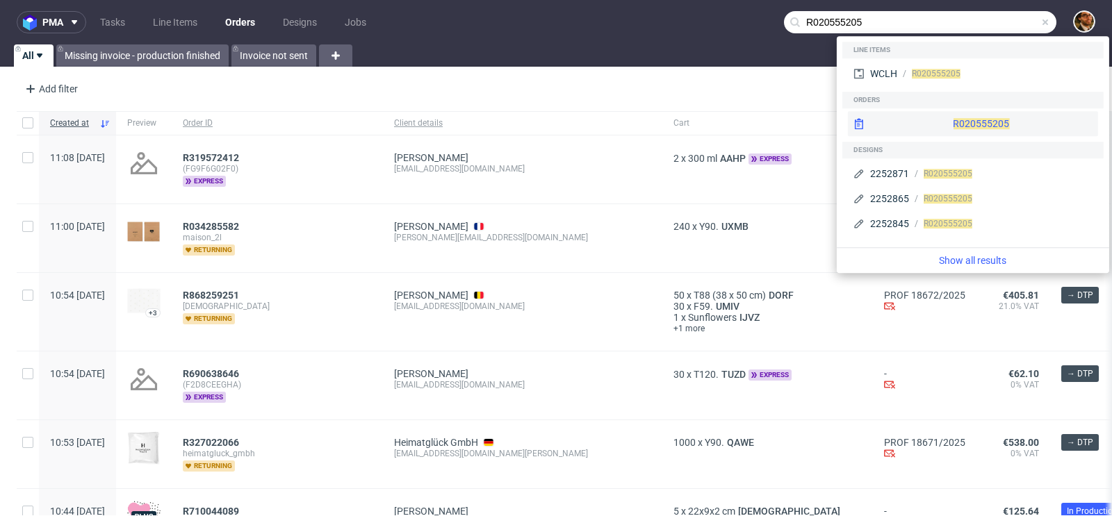
type input "R020555205"
click at [934, 122] on div "R020555205" at bounding box center [973, 123] width 250 height 25
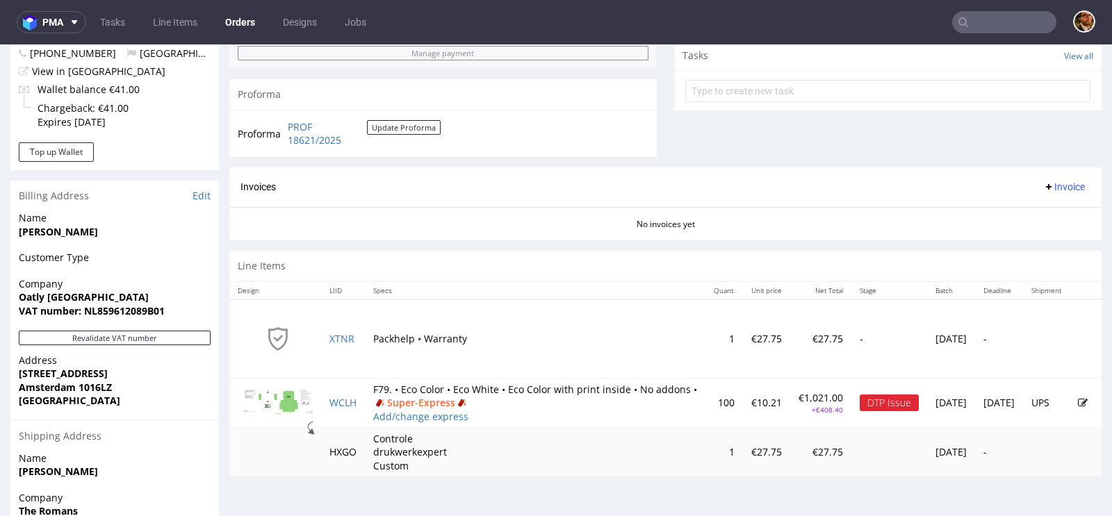
scroll to position [615, 0]
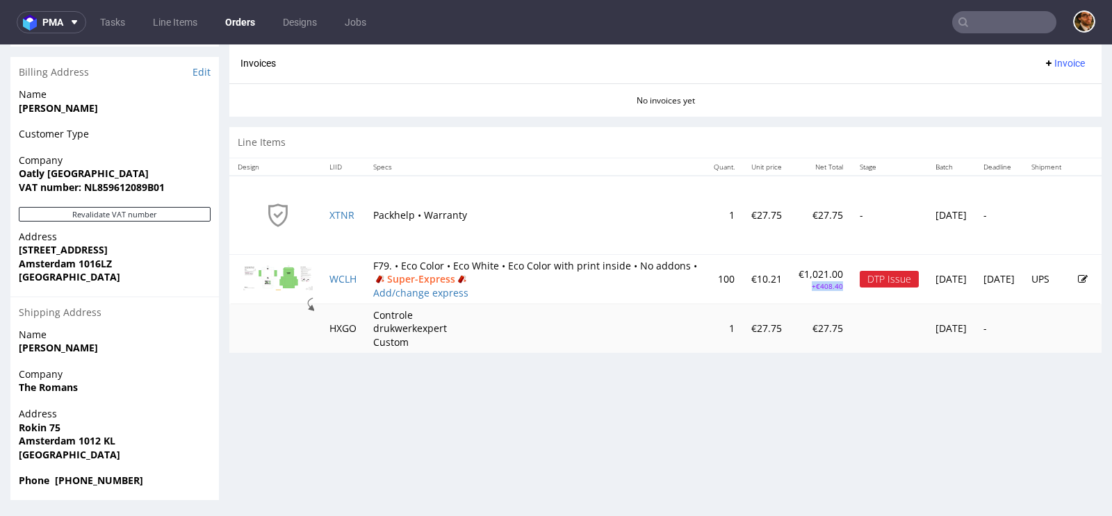
drag, startPoint x: 782, startPoint y: 281, endPoint x: 746, endPoint y: 281, distance: 36.1
click at [798, 281] on p "+€408.40" at bounding box center [820, 286] width 44 height 10
copy p "+€408.40"
